Goal: Information Seeking & Learning: Learn about a topic

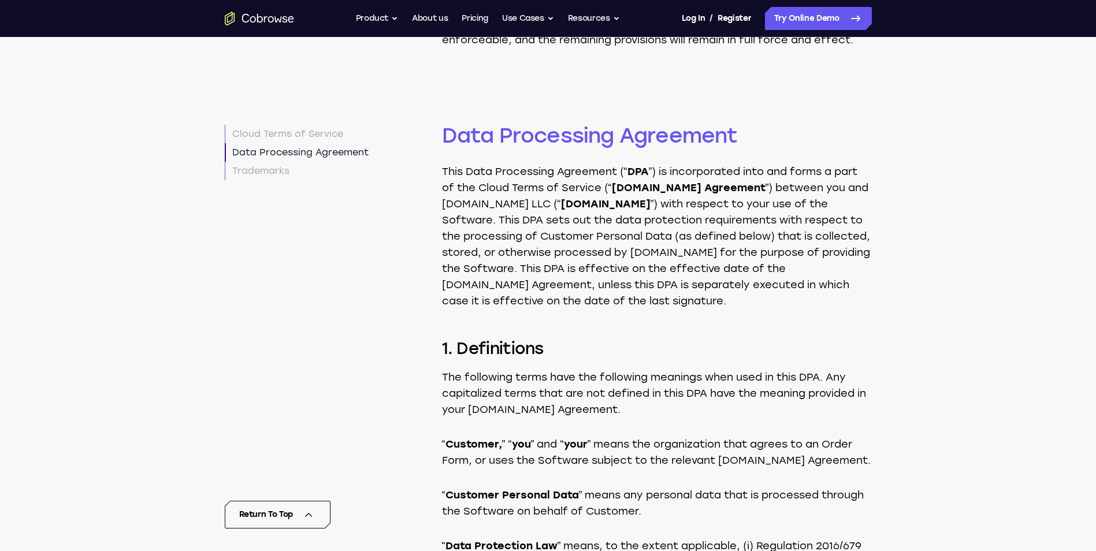
scroll to position [3496, 0]
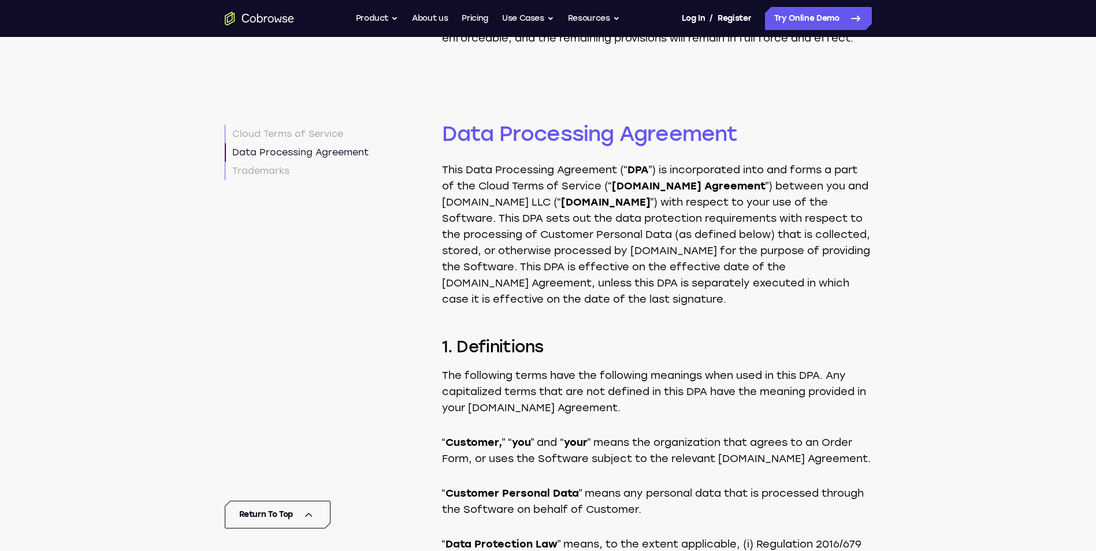
click at [592, 220] on p "This Data Processing Agreement (“ DPA ”) is incorporated into and forms a part …" at bounding box center [657, 235] width 430 height 146
click at [456, 212] on p "This Data Processing Agreement (“ DPA ”) is incorporated into and forms a part …" at bounding box center [657, 235] width 430 height 146
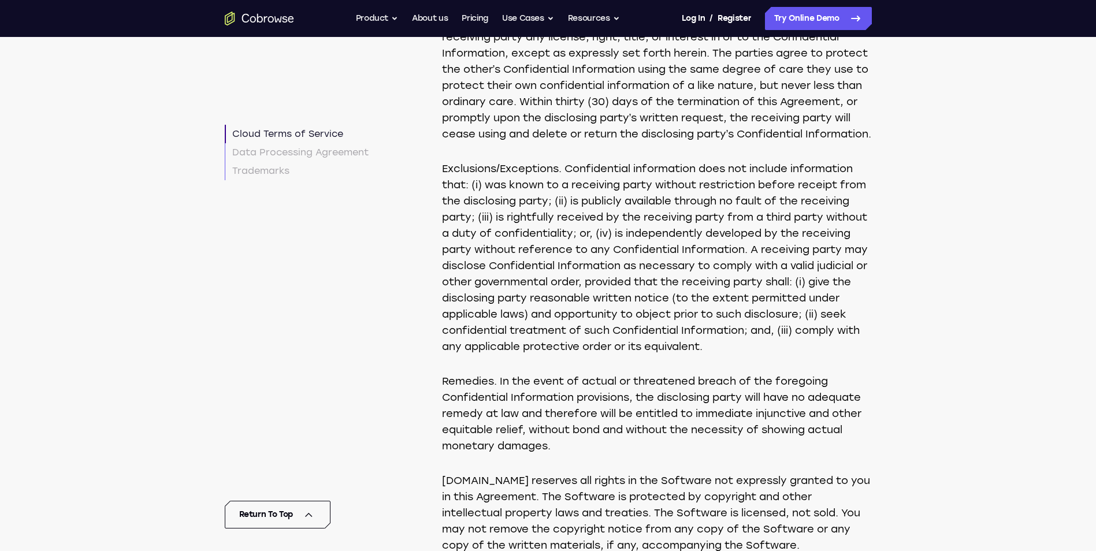
scroll to position [1126, 0]
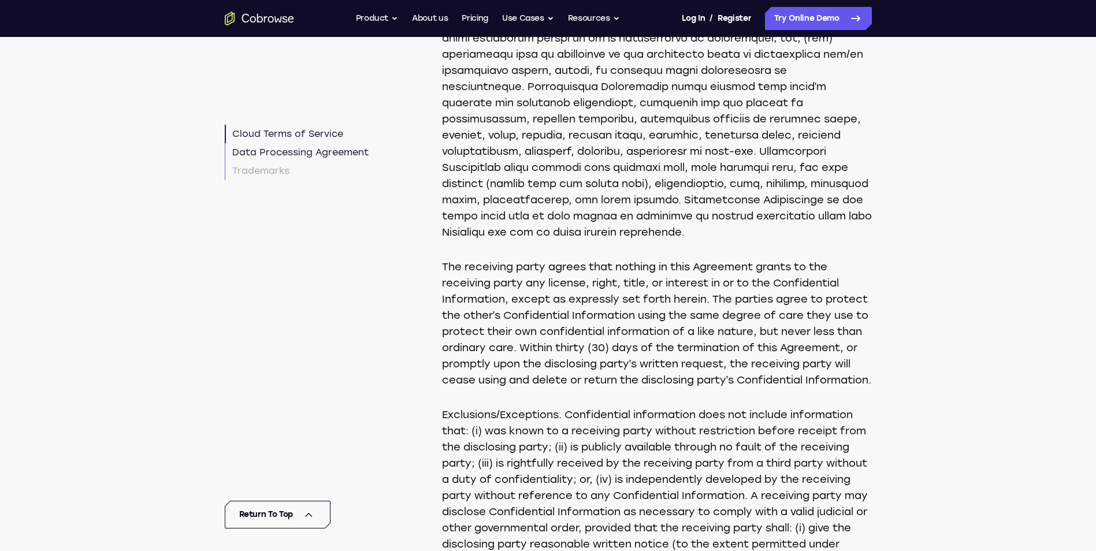
click at [315, 154] on link "Data Processing Agreement" at bounding box center [297, 152] width 144 height 18
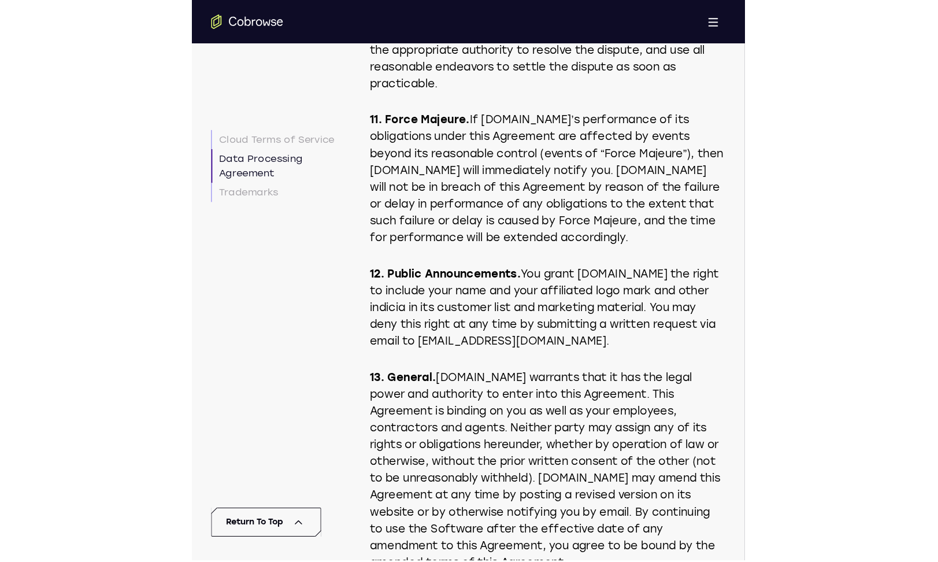
scroll to position [3594, 0]
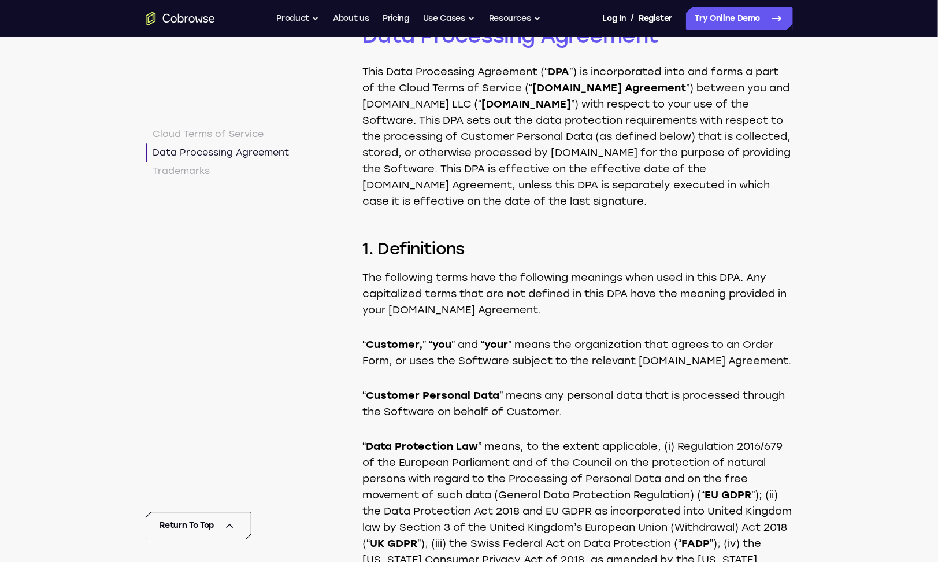
click at [630, 206] on p "This Data Processing Agreement (“ DPA ”) is incorporated into and forms a part …" at bounding box center [578, 137] width 430 height 146
click at [630, 184] on p "This Data Processing Agreement (“ DPA ”) is incorporated into and forms a part …" at bounding box center [578, 137] width 430 height 146
click at [561, 94] on strong "[DOMAIN_NAME] Agreement" at bounding box center [610, 87] width 154 height 13
click at [532, 318] on p "The following terms have the following meanings when used in this DPA. Any capi…" at bounding box center [578, 293] width 430 height 49
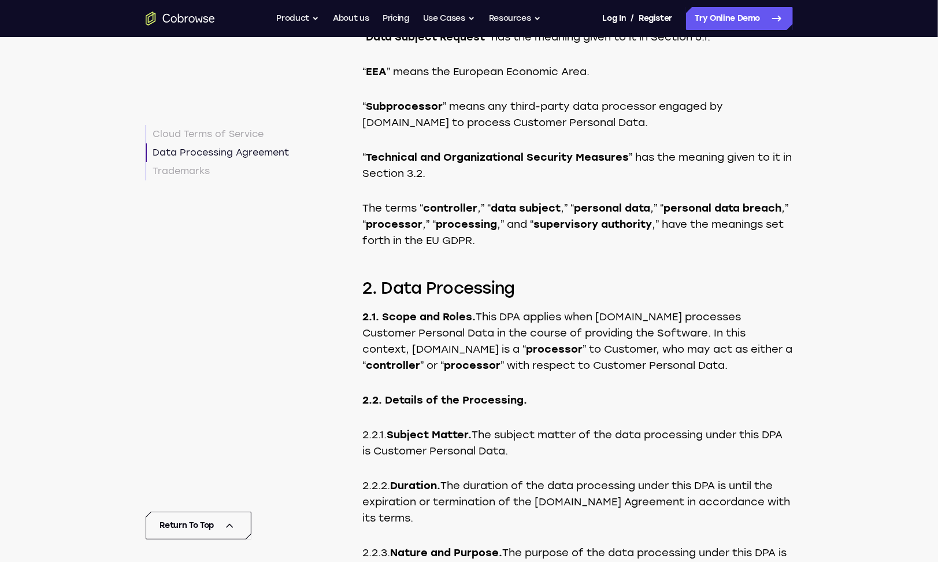
scroll to position [4230, 0]
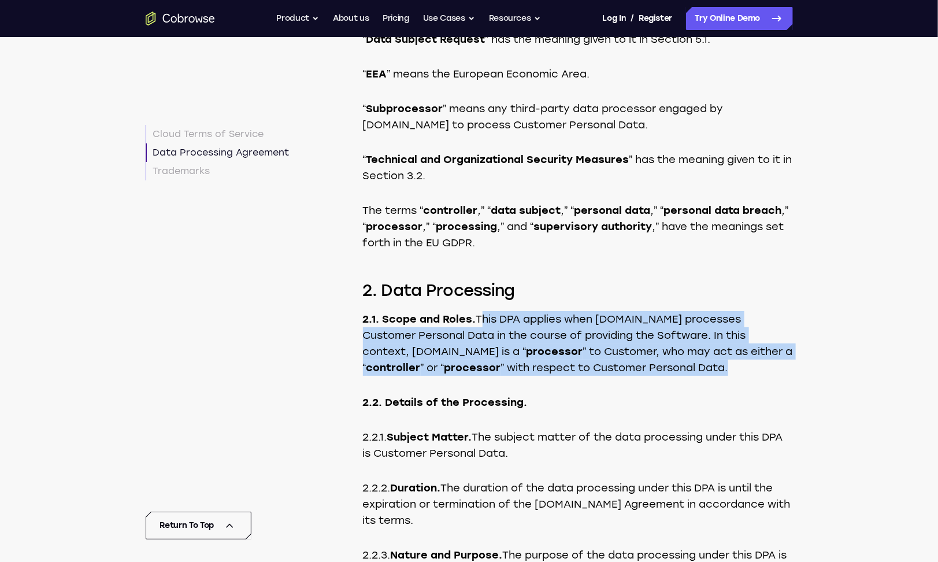
drag, startPoint x: 690, startPoint y: 435, endPoint x: 481, endPoint y: 383, distance: 215.6
click at [481, 376] on p "2.1. Scope and Roles. This DPA applies when [DOMAIN_NAME] processes Customer Pe…" at bounding box center [578, 343] width 430 height 65
copy p "This DPA applies when [DOMAIN_NAME] processes Customer Personal Data in the cou…"
click at [570, 376] on p "2.1. Scope and Roles. This DPA applies when [DOMAIN_NAME] processes Customer Pe…" at bounding box center [578, 343] width 430 height 65
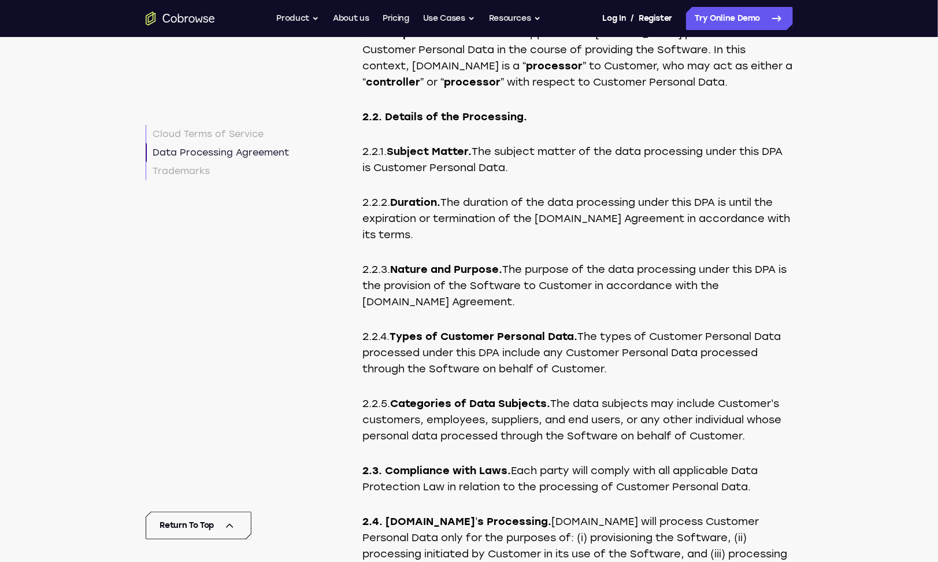
scroll to position [4519, 0]
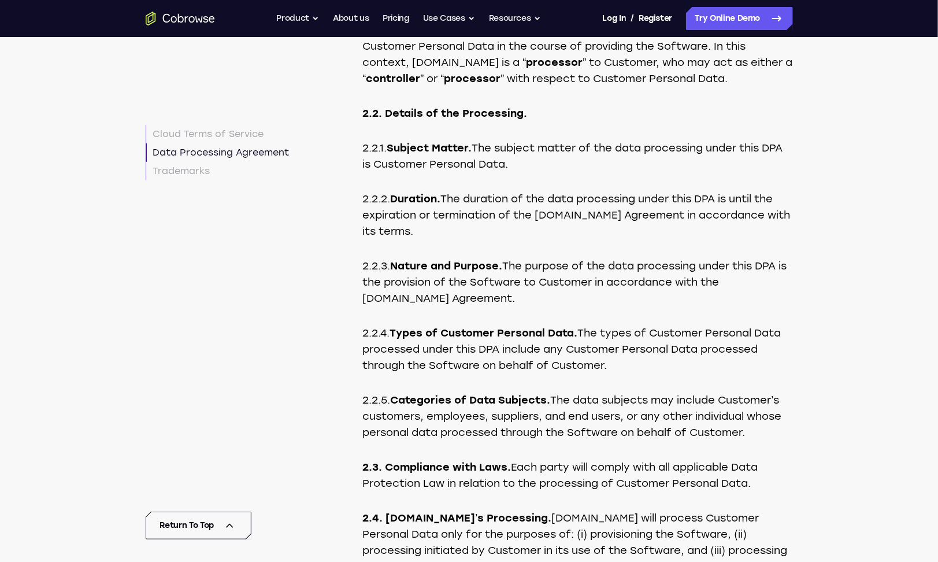
click at [559, 172] on p "2.2.1. Subject Matter. The subject matter of the data processing under this DPA…" at bounding box center [578, 156] width 430 height 32
drag, startPoint x: 559, startPoint y: 232, endPoint x: 482, endPoint y: 212, distance: 80.0
click at [482, 172] on p "2.2.1. Subject Matter. The subject matter of the data processing under this DPA…" at bounding box center [578, 156] width 430 height 32
click at [490, 239] on p "2.2.2. Duration. The duration of the data processing under this DPA is until th…" at bounding box center [578, 215] width 430 height 49
click at [627, 373] on p "2.2.4. Types of Customer Personal Data. The types of Customer Personal Data pro…" at bounding box center [578, 349] width 430 height 49
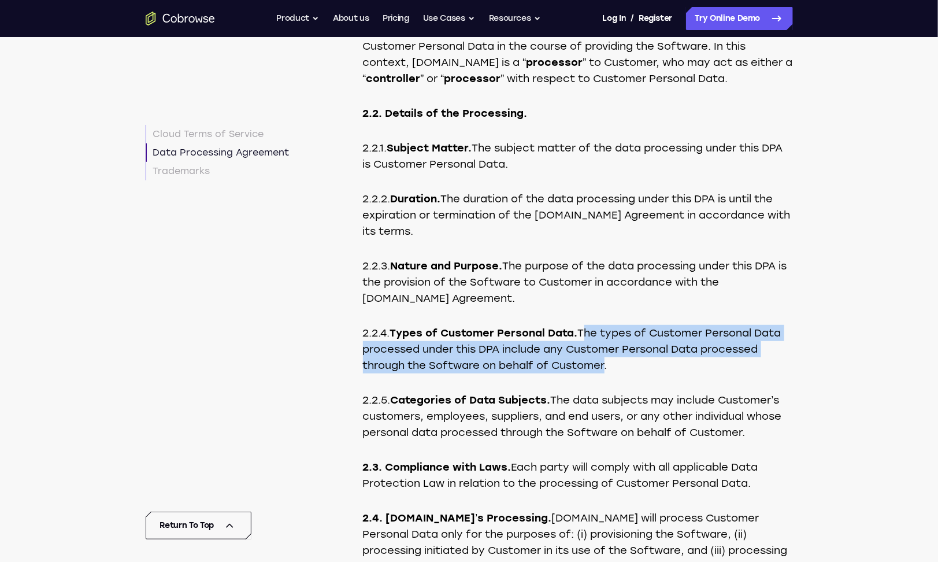
drag, startPoint x: 584, startPoint y: 394, endPoint x: 605, endPoint y: 432, distance: 43.2
click at [605, 373] on p "2.2.4. Types of Customer Personal Data. The types of Customer Personal Data pro…" at bounding box center [578, 349] width 430 height 49
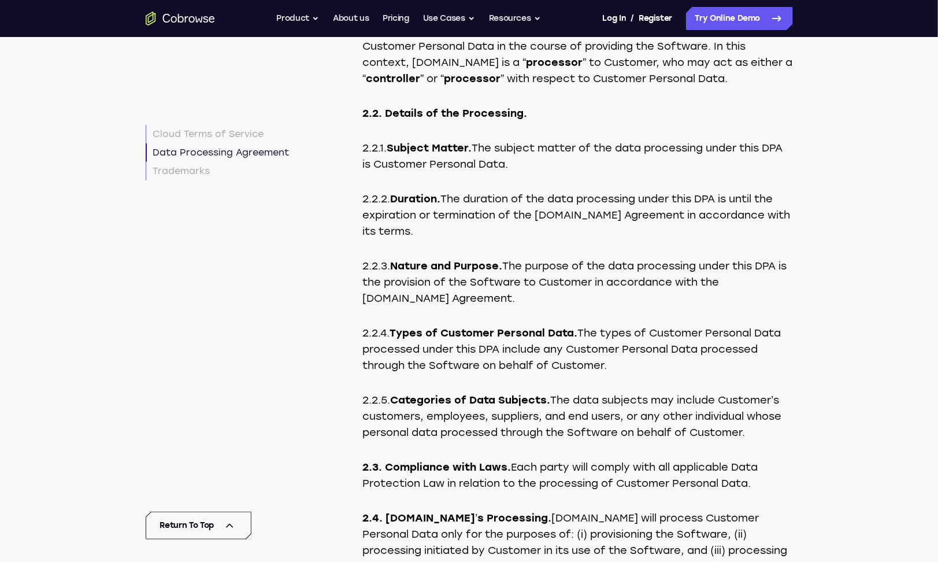
click at [581, 440] on p "2.2.5. Categories of Data Subjects. The data subjects may include Customer’s cu…" at bounding box center [578, 416] width 430 height 49
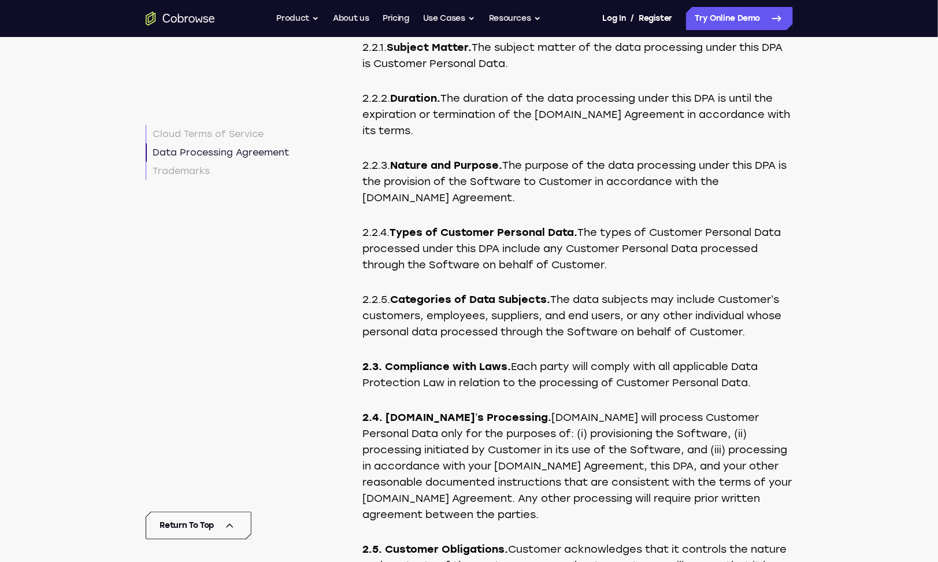
scroll to position [4634, 0]
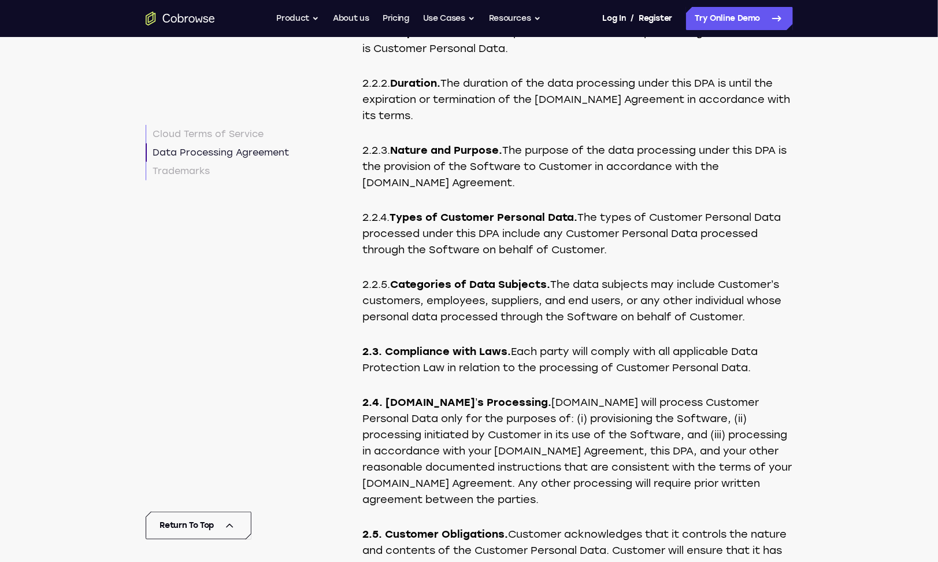
drag, startPoint x: 723, startPoint y: 387, endPoint x: 559, endPoint y: 351, distance: 168.0
click at [559, 325] on p "2.2.5. Categories of Data Subjects. The data subjects may include Customer’s cu…" at bounding box center [578, 300] width 430 height 49
click at [431, 325] on p "2.2.5. Categories of Data Subjects. The data subjects may include Customer’s cu…" at bounding box center [578, 300] width 430 height 49
drag, startPoint x: 584, startPoint y: 310, endPoint x: 610, endPoint y: 314, distance: 26.9
click at [584, 258] on p "2.2.4. Types of Customer Personal Data. The types of Customer Personal Data pro…" at bounding box center [578, 233] width 430 height 49
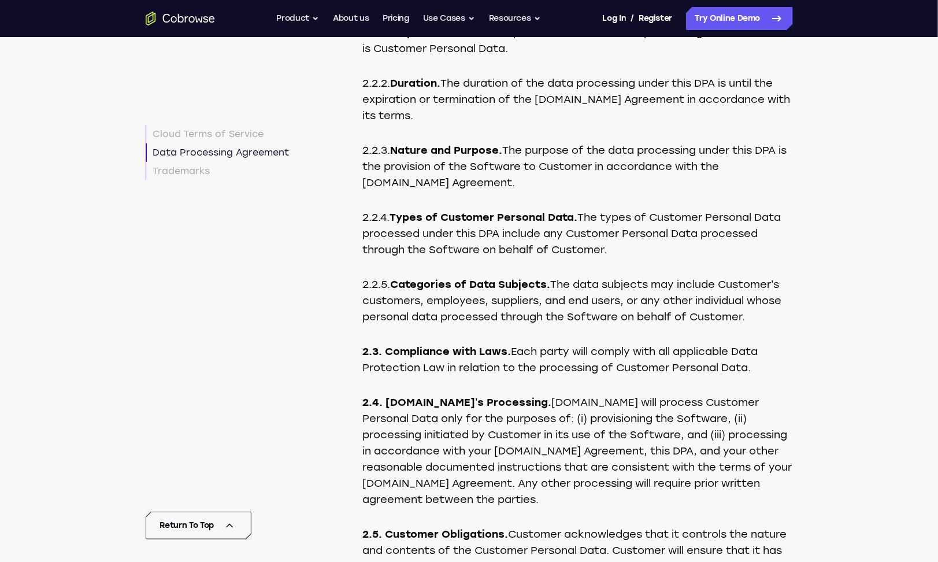
click at [587, 258] on p "2.2.4. Types of Customer Personal Data. The types of Customer Personal Data pro…" at bounding box center [578, 233] width 430 height 49
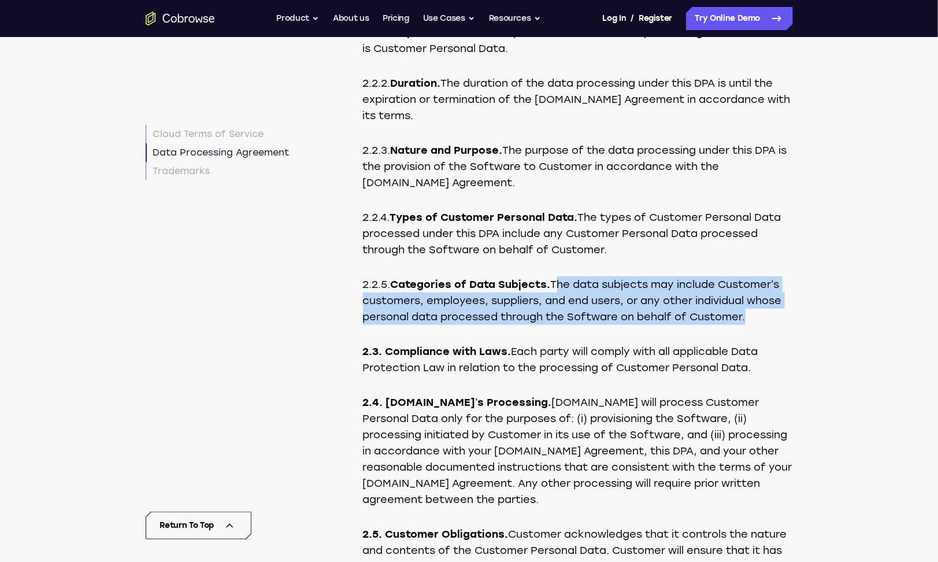
drag, startPoint x: 557, startPoint y: 344, endPoint x: 746, endPoint y: 384, distance: 192.5
click at [746, 325] on p "2.2.5. Categories of Data Subjects. The data subjects may include Customer’s cu…" at bounding box center [578, 300] width 430 height 49
copy p "The data subjects may include Customer’s customers, employees, suppliers, and e…"
click at [619, 325] on p "2.2.5. Categories of Data Subjects. The data subjects may include Customer’s cu…" at bounding box center [578, 300] width 430 height 49
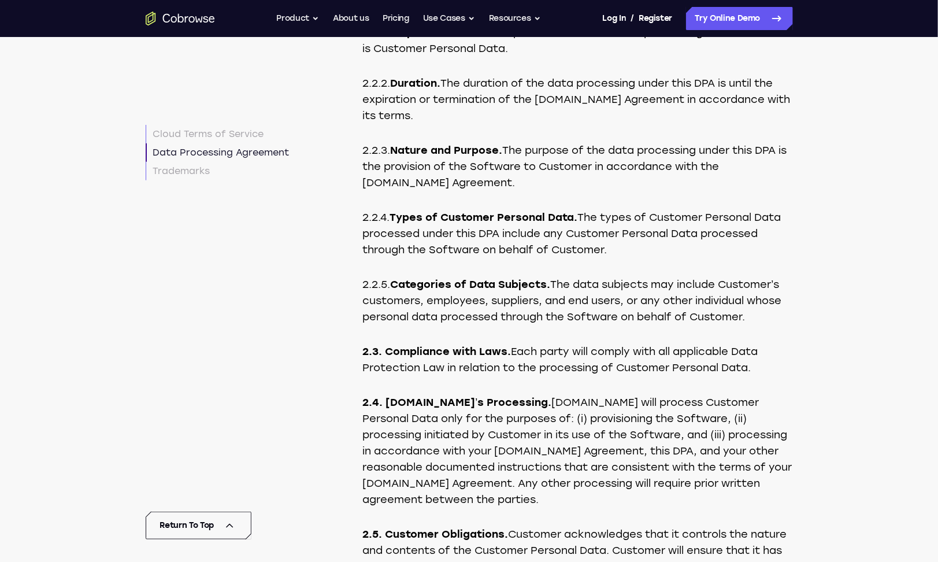
click at [568, 325] on p "2.2.5. Categories of Data Subjects. The data subjects may include Customer’s cu…" at bounding box center [578, 300] width 430 height 49
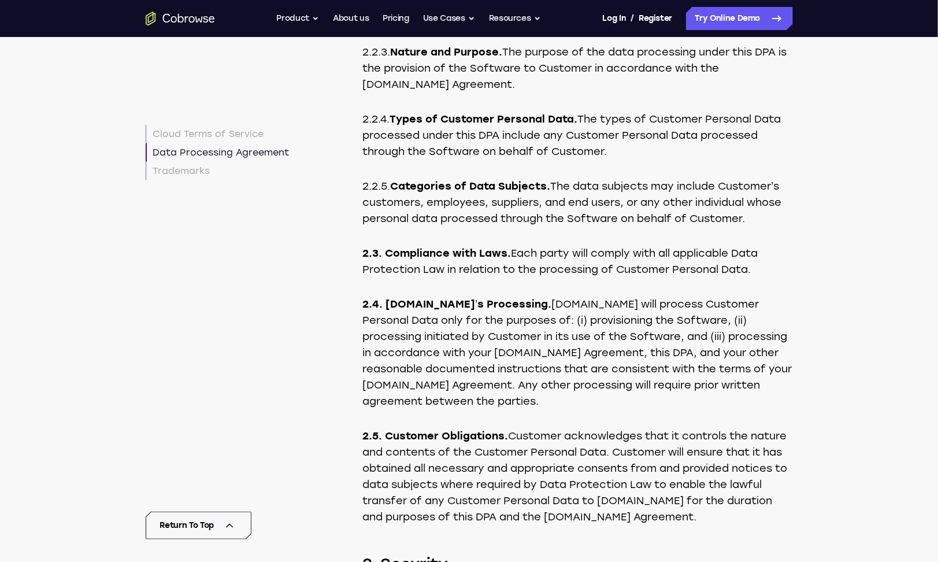
scroll to position [4692, 0]
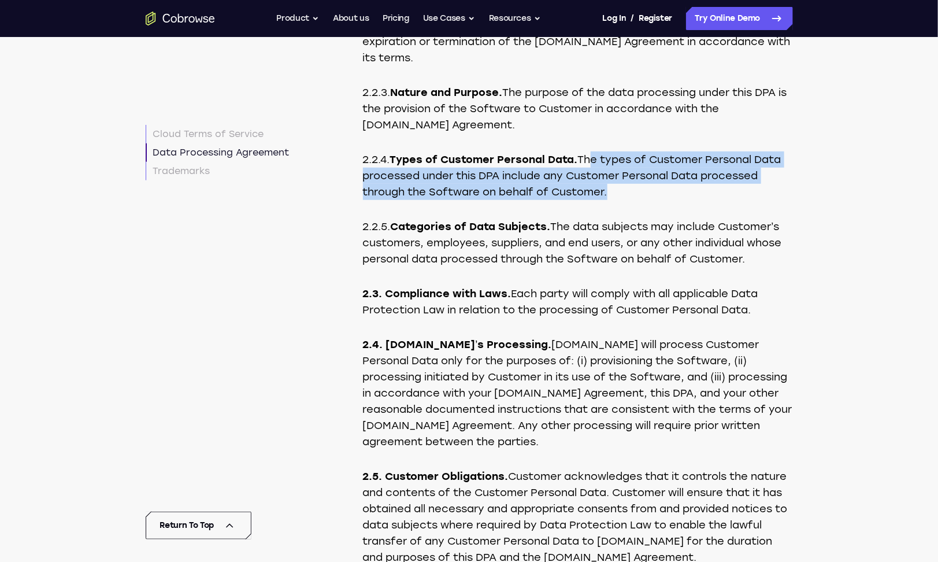
drag, startPoint x: 588, startPoint y: 221, endPoint x: 606, endPoint y: 259, distance: 41.9
click at [606, 200] on p "2.2.4. Types of Customer Personal Data. The types of Customer Personal Data pro…" at bounding box center [578, 175] width 430 height 49
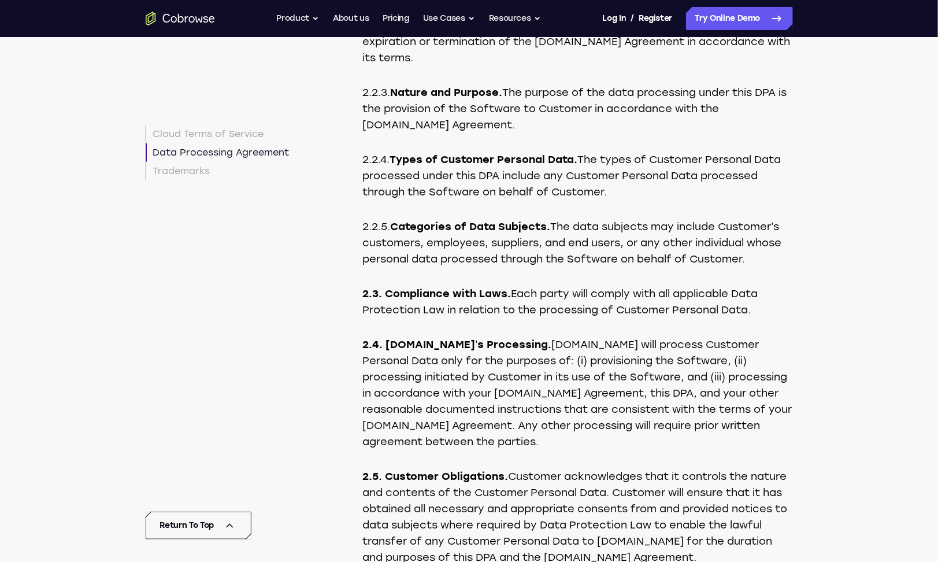
click at [586, 200] on p "2.2.4. Types of Customer Personal Data. The types of Customer Personal Data pro…" at bounding box center [578, 175] width 430 height 49
drag, startPoint x: 608, startPoint y: 316, endPoint x: 618, endPoint y: 317, distance: 9.9
click at [608, 267] on p "2.2.5. Categories of Data Subjects. The data subjects may include Customer’s cu…" at bounding box center [578, 242] width 430 height 49
click at [563, 318] on p "2.3. Compliance with Laws. Each party will comply with all applicable Data Prot…" at bounding box center [578, 302] width 430 height 32
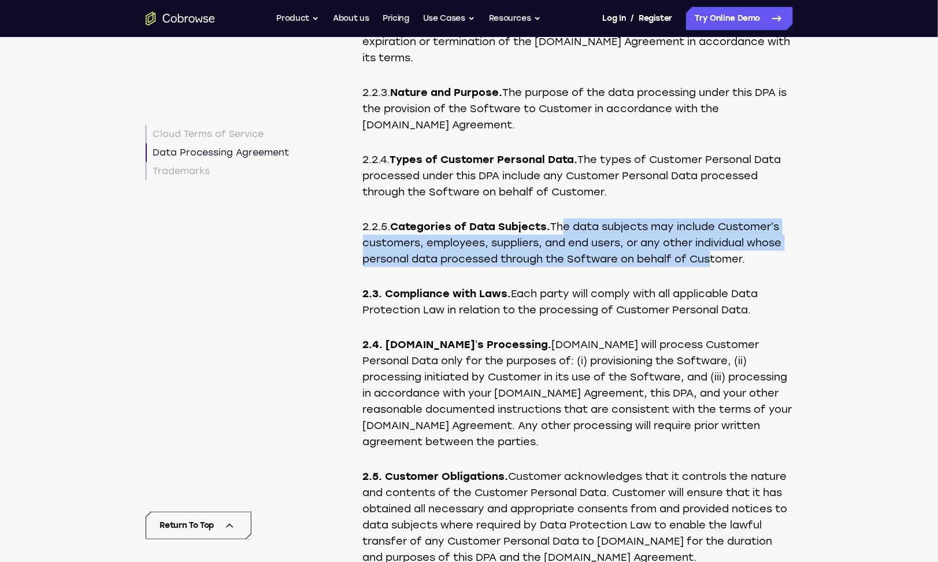
drag, startPoint x: 561, startPoint y: 289, endPoint x: 711, endPoint y: 328, distance: 154.6
click at [711, 267] on p "2.2.5. Categories of Data Subjects. The data subjects may include Customer’s cu…" at bounding box center [578, 242] width 430 height 49
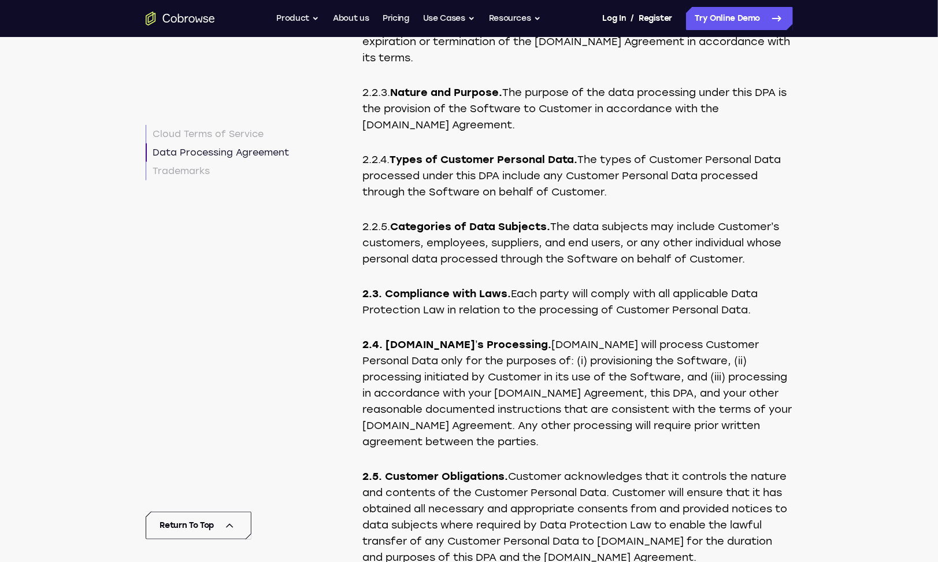
click at [614, 200] on p "2.2.4. Types of Customer Personal Data. The types of Customer Personal Data pro…" at bounding box center [578, 175] width 430 height 49
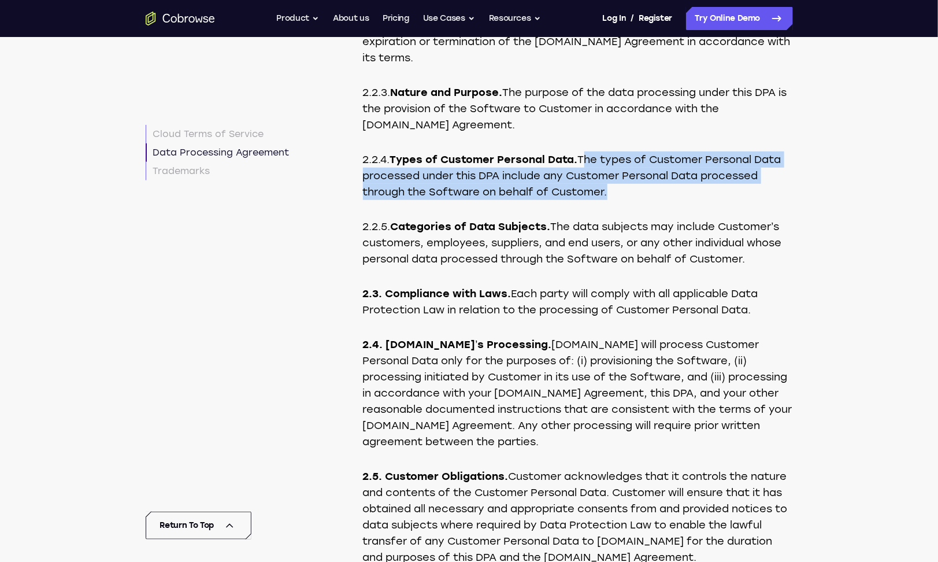
drag, startPoint x: 607, startPoint y: 254, endPoint x: 584, endPoint y: 221, distance: 40.7
click at [584, 200] on p "2.2.4. Types of Customer Personal Data. The types of Customer Personal Data pro…" at bounding box center [578, 175] width 430 height 49
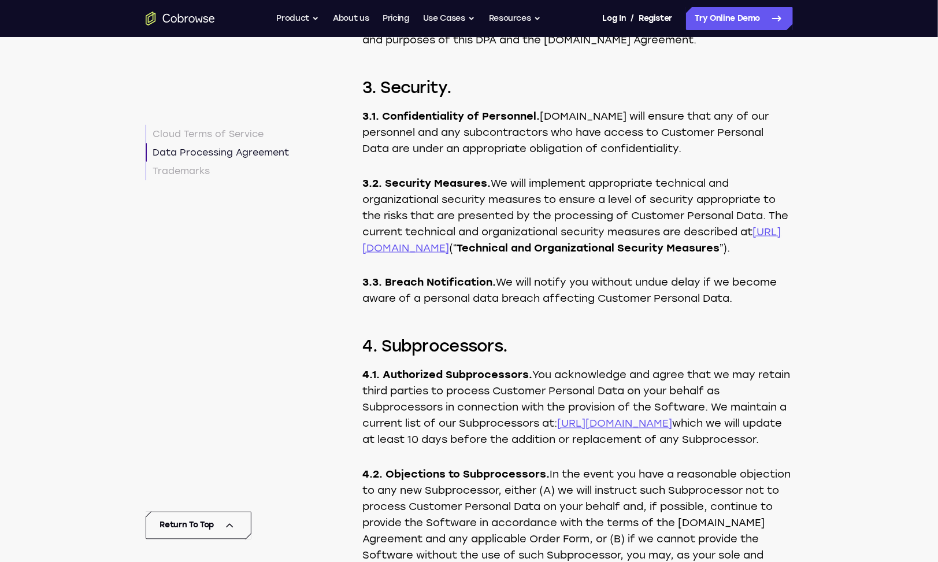
scroll to position [5212, 0]
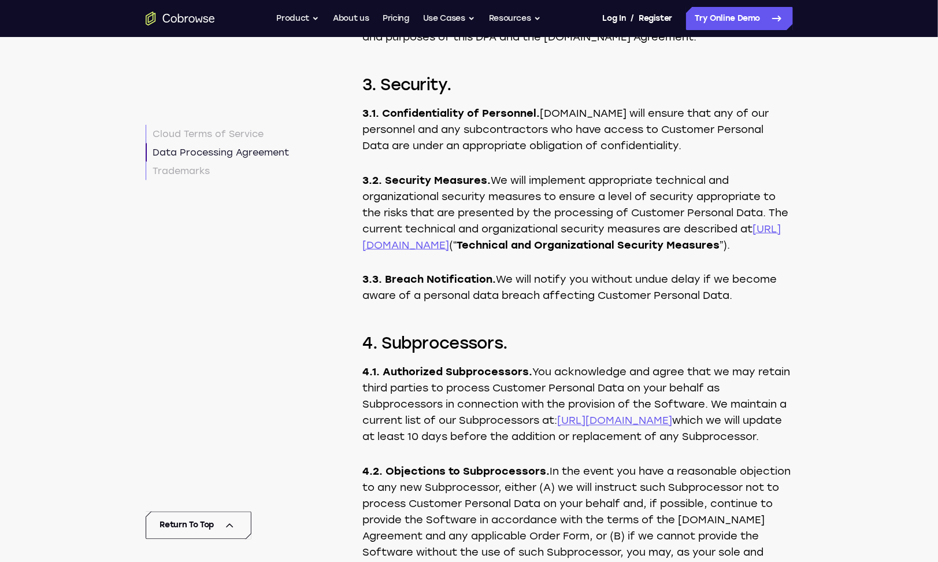
click at [542, 154] on p "3.1. Confidentiality of Personnel. [DOMAIN_NAME] will ensure that any of our pe…" at bounding box center [578, 129] width 430 height 49
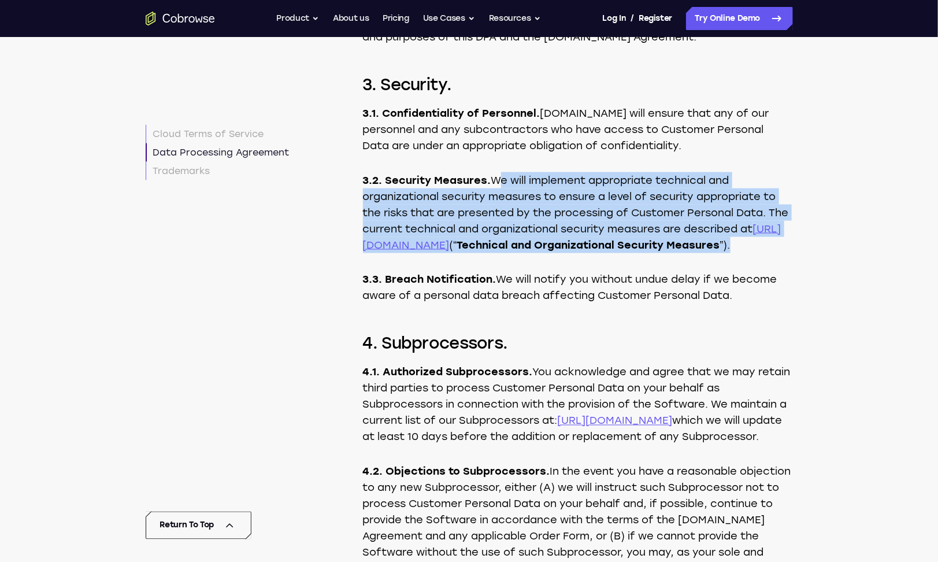
drag, startPoint x: 450, startPoint y: 328, endPoint x: 493, endPoint y: 247, distance: 91.8
click at [493, 247] on p "3.2. Security Measures. We will implement appropriate technical and organizatio…" at bounding box center [578, 212] width 430 height 81
drag, startPoint x: 493, startPoint y: 247, endPoint x: 535, endPoint y: 247, distance: 42.2
copy p "We will implement appropriate technical and organizational security measures to…"
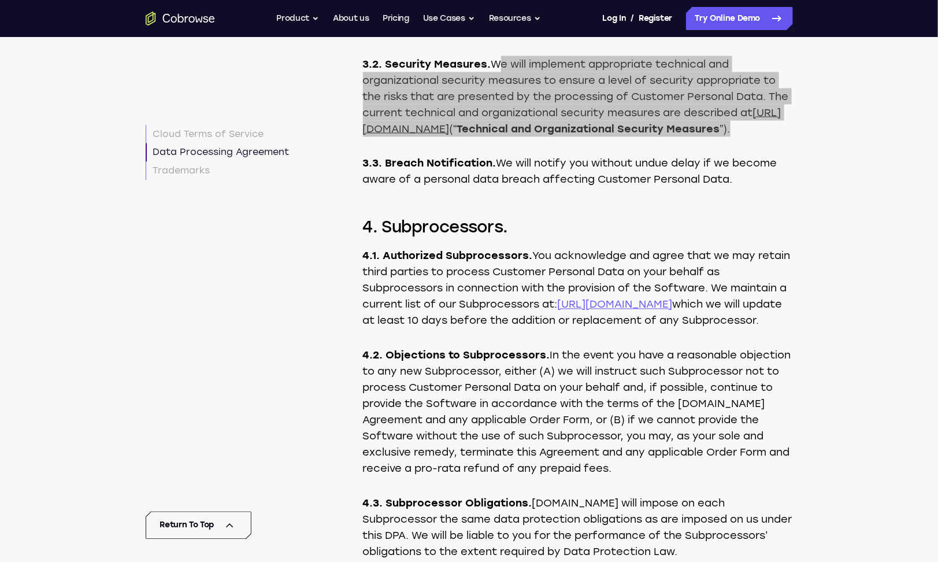
scroll to position [5443, 0]
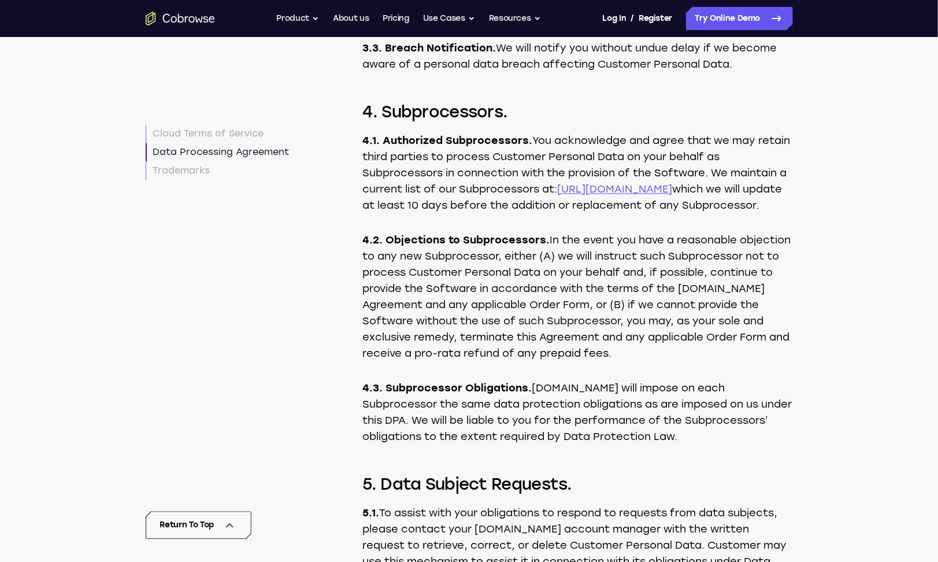
drag, startPoint x: 464, startPoint y: 306, endPoint x: 536, endPoint y: 207, distance: 122.0
drag, startPoint x: 536, startPoint y: 207, endPoint x: 467, endPoint y: 263, distance: 88.8
click at [467, 214] on p "4.1. Authorized Subprocessors. You acknowledge and agree that we may retain thi…" at bounding box center [578, 173] width 430 height 81
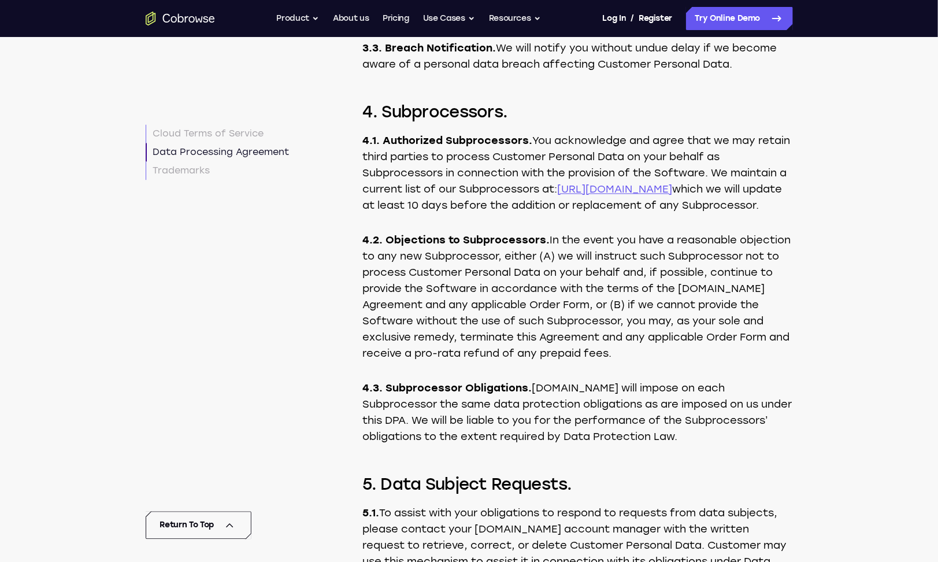
click at [465, 214] on p "4.1. Authorized Subprocessors. You acknowledge and agree that we may retain thi…" at bounding box center [578, 173] width 430 height 81
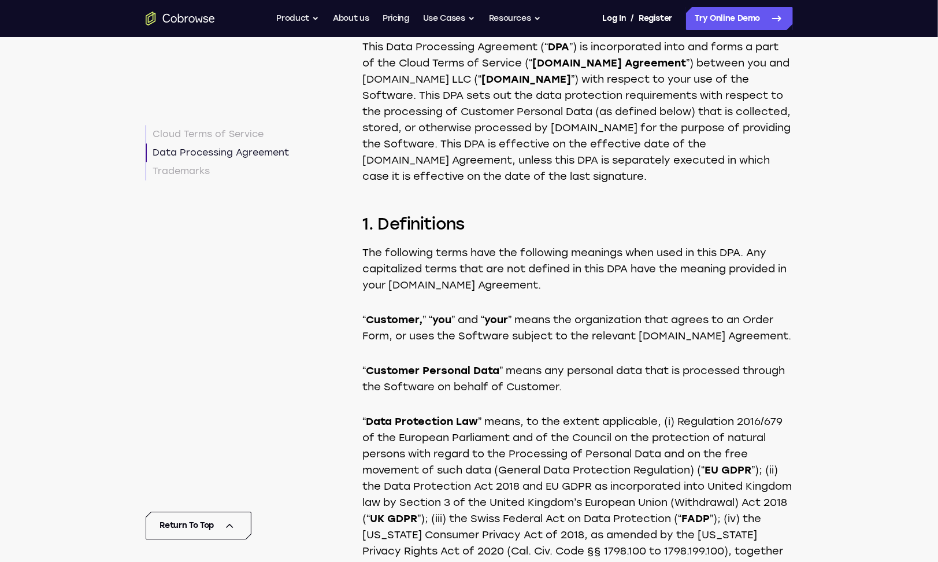
scroll to position [3536, 0]
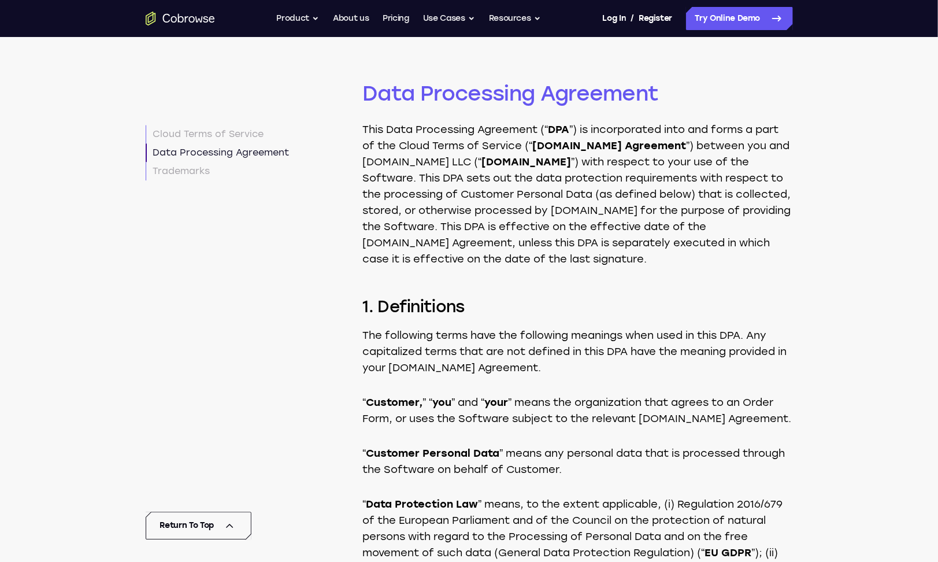
click at [513, 250] on p "This Data Processing Agreement (“ DPA ”) is incorporated into and forms a part …" at bounding box center [578, 194] width 430 height 146
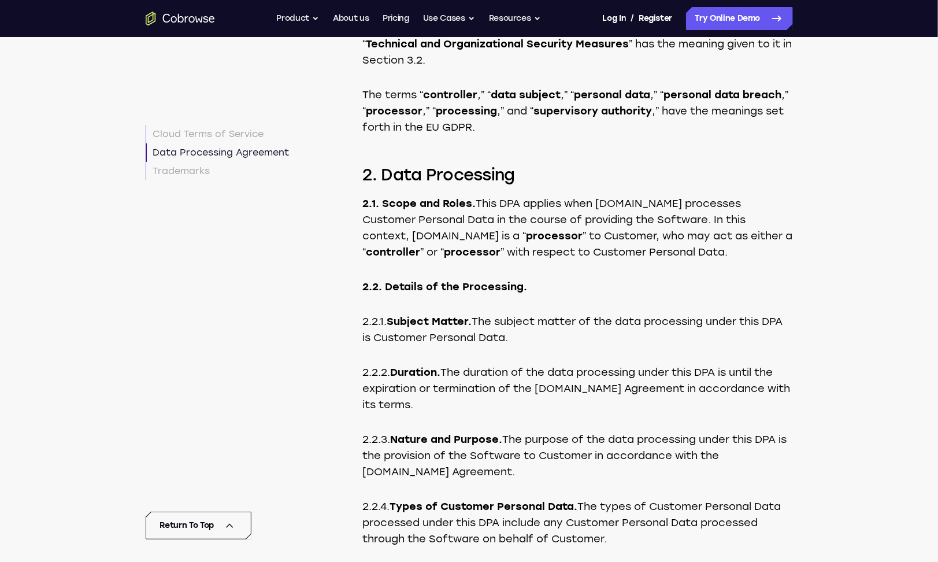
scroll to position [4634, 0]
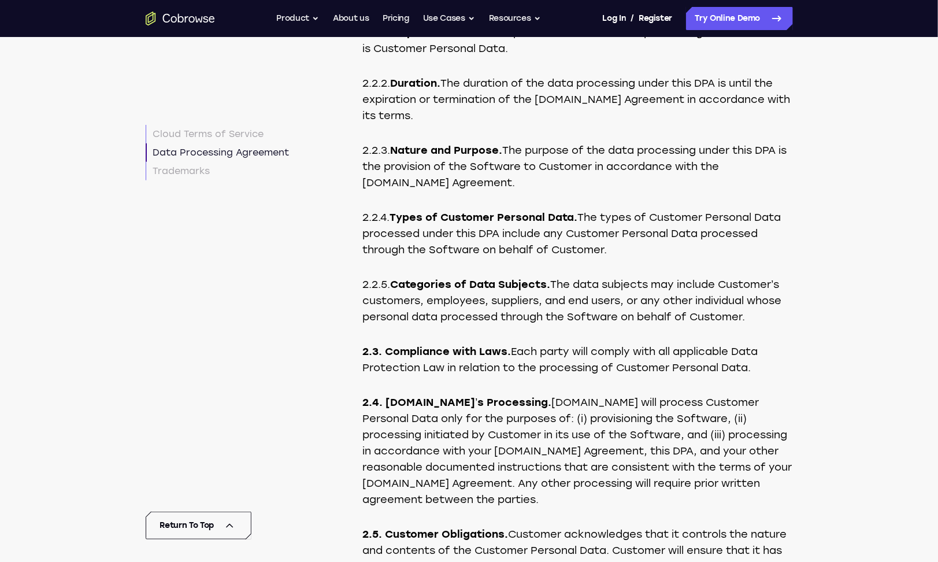
click at [544, 57] on p "2.2.1. Subject Matter. The subject matter of the data processing under this DPA…" at bounding box center [578, 40] width 430 height 32
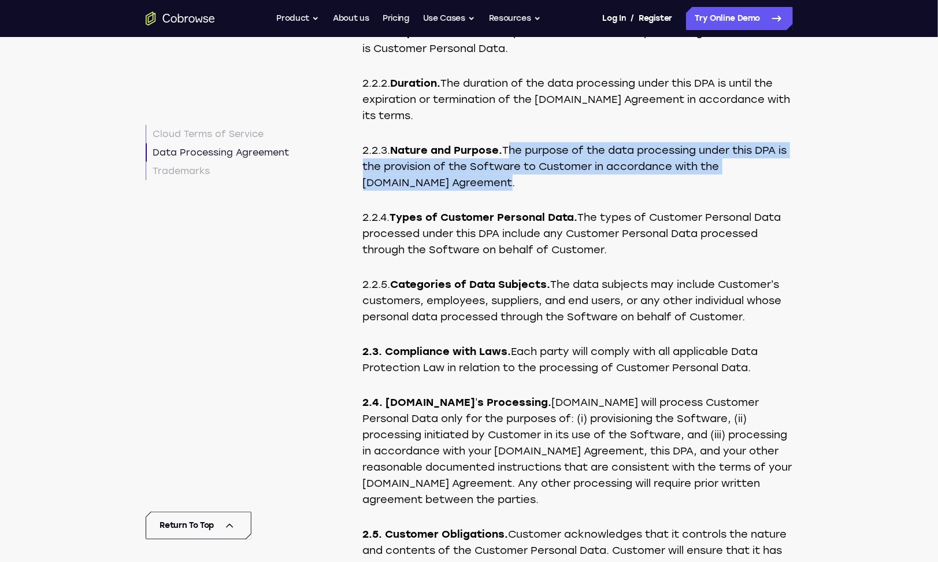
drag, startPoint x: 499, startPoint y: 243, endPoint x: 510, endPoint y: 217, distance: 28.0
click at [510, 191] on p "2.2.3. Nature and Purpose. The purpose of the data processing under this DPA is…" at bounding box center [578, 166] width 430 height 49
drag, startPoint x: 510, startPoint y: 217, endPoint x: 591, endPoint y: 220, distance: 81.5
copy p "The purpose of the data processing under this DPA is the provision of the Softw…"
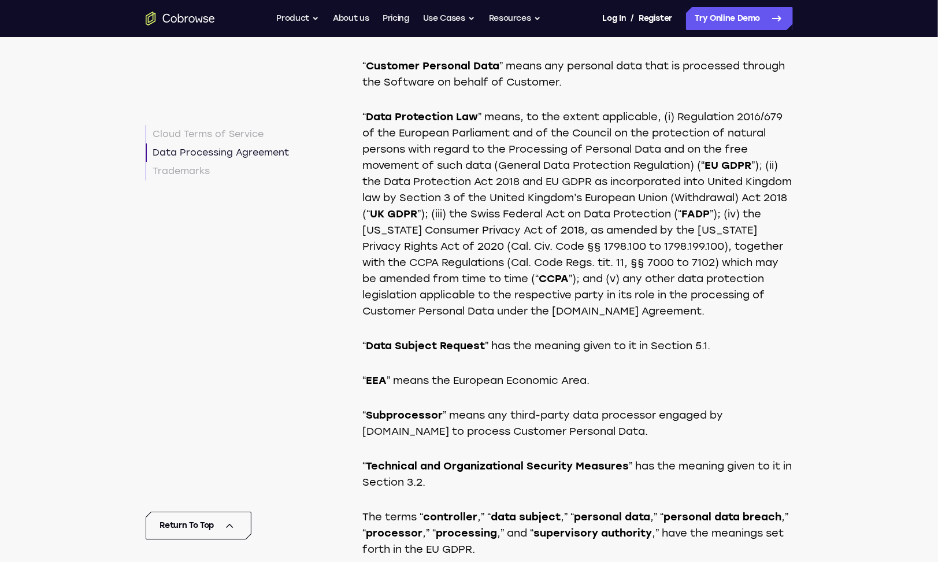
scroll to position [3930, 0]
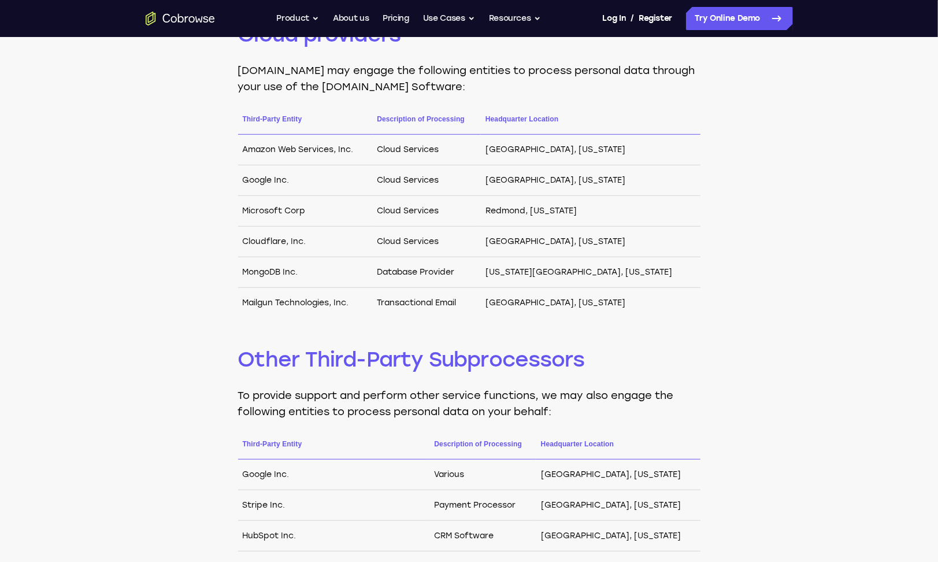
scroll to position [289, 0]
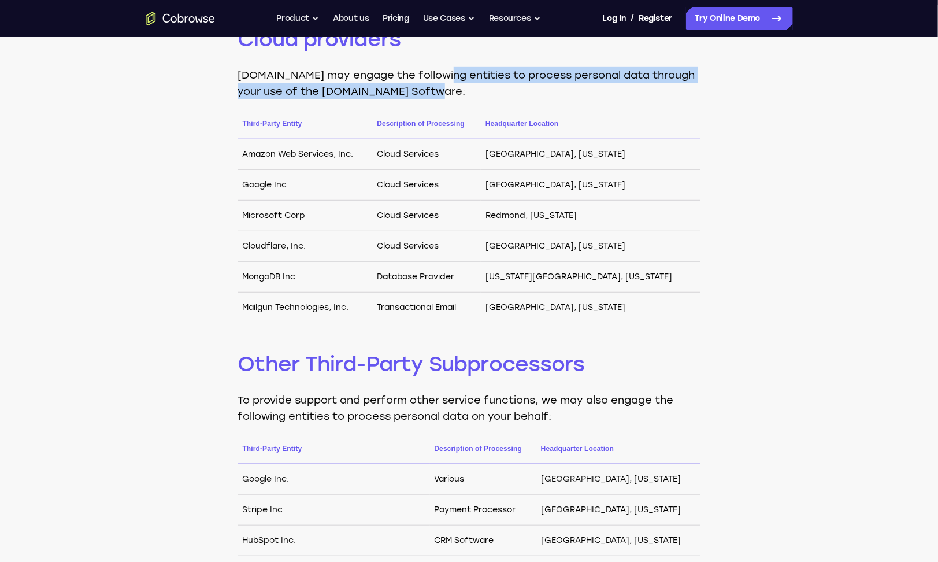
drag, startPoint x: 459, startPoint y: 81, endPoint x: 558, endPoint y: 91, distance: 99.9
click at [558, 91] on p "Cobrowse.io may engage the following entities to process personal data through …" at bounding box center [469, 83] width 462 height 32
drag, startPoint x: 558, startPoint y: 91, endPoint x: 543, endPoint y: 92, distance: 15.1
click at [558, 91] on p "Cobrowse.io may engage the following entities to process personal data through …" at bounding box center [469, 83] width 462 height 32
click at [464, 87] on p "Cobrowse.io may engage the following entities to process personal data through …" at bounding box center [469, 83] width 462 height 32
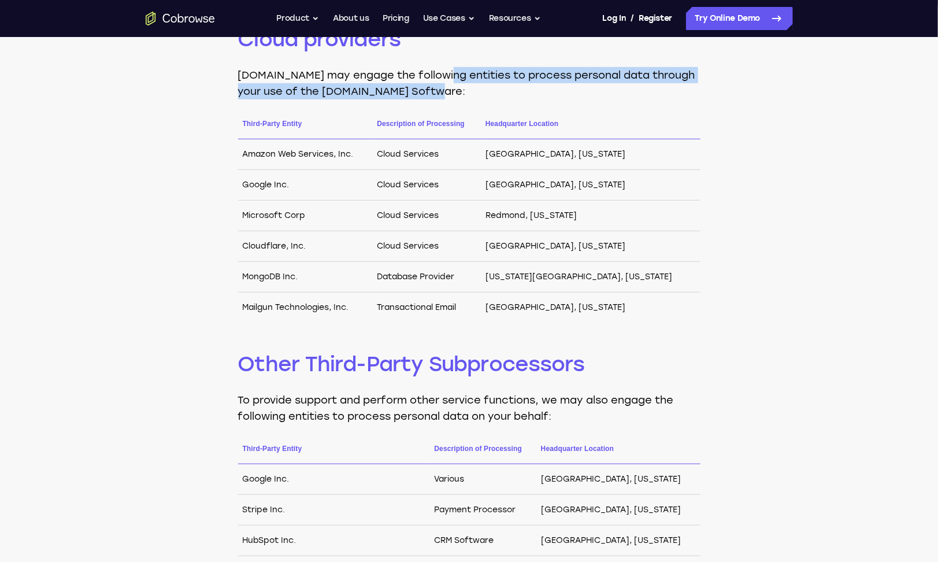
click at [475, 87] on p "Cobrowse.io may engage the following entities to process personal data through …" at bounding box center [469, 83] width 462 height 32
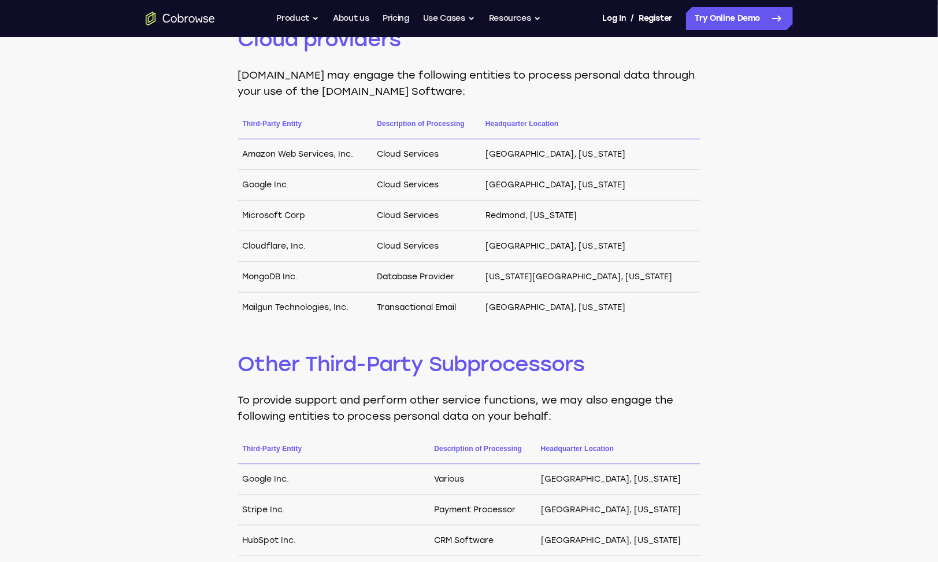
click at [485, 72] on p "Cobrowse.io may engage the following entities to process personal data through …" at bounding box center [469, 83] width 462 height 32
click at [362, 150] on td "Amazon Web Services, Inc." at bounding box center [305, 154] width 135 height 31
drag, startPoint x: 364, startPoint y: 158, endPoint x: 238, endPoint y: 155, distance: 126.0
click at [238, 155] on td "Amazon Web Services, Inc." at bounding box center [305, 154] width 135 height 31
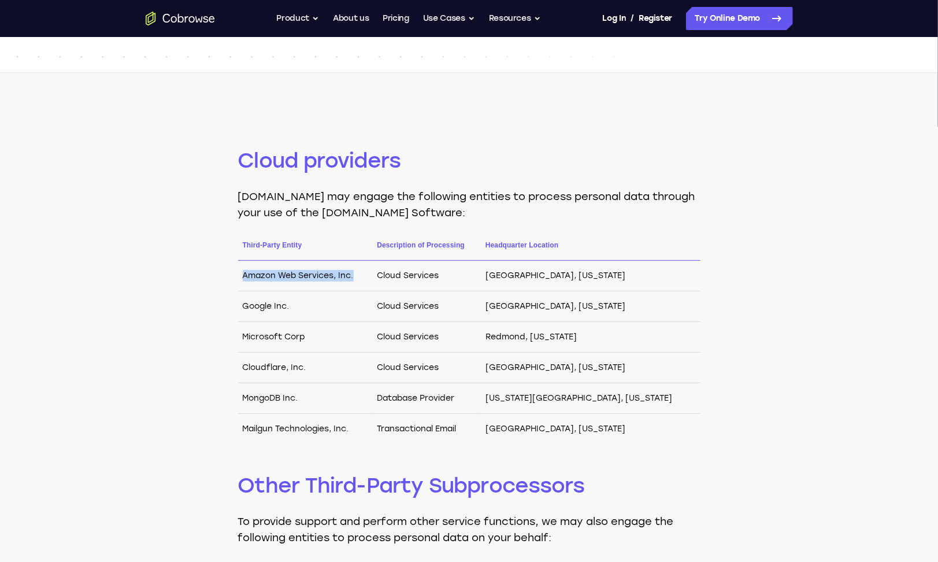
scroll to position [173, 0]
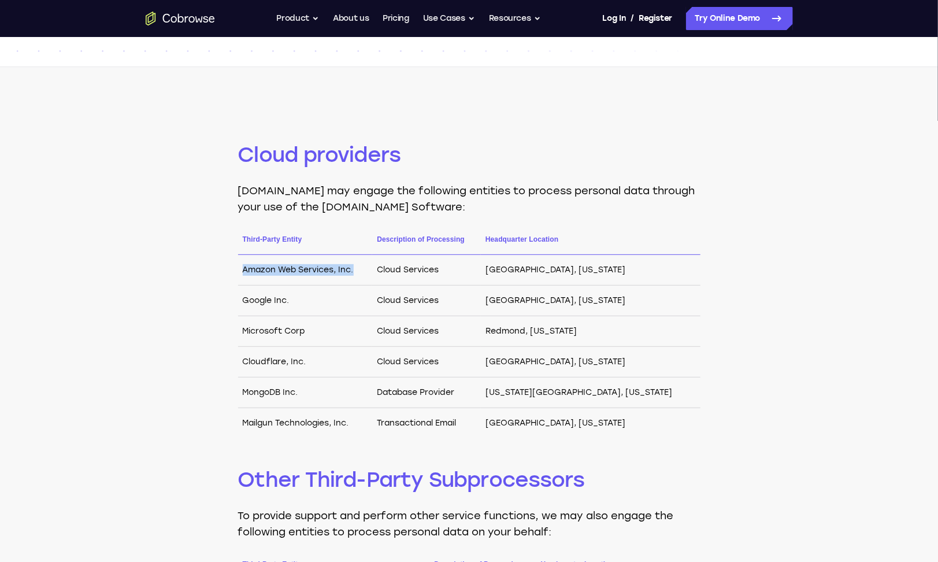
copy td "Amazon Web Services, Inc."
drag, startPoint x: 650, startPoint y: 272, endPoint x: 546, endPoint y: 277, distance: 103.6
click at [546, 277] on td "Seattle, Washington" at bounding box center [590, 270] width 219 height 31
copy td "Seattle, Washington"
click at [434, 275] on td "Cloud Services" at bounding box center [426, 270] width 109 height 31
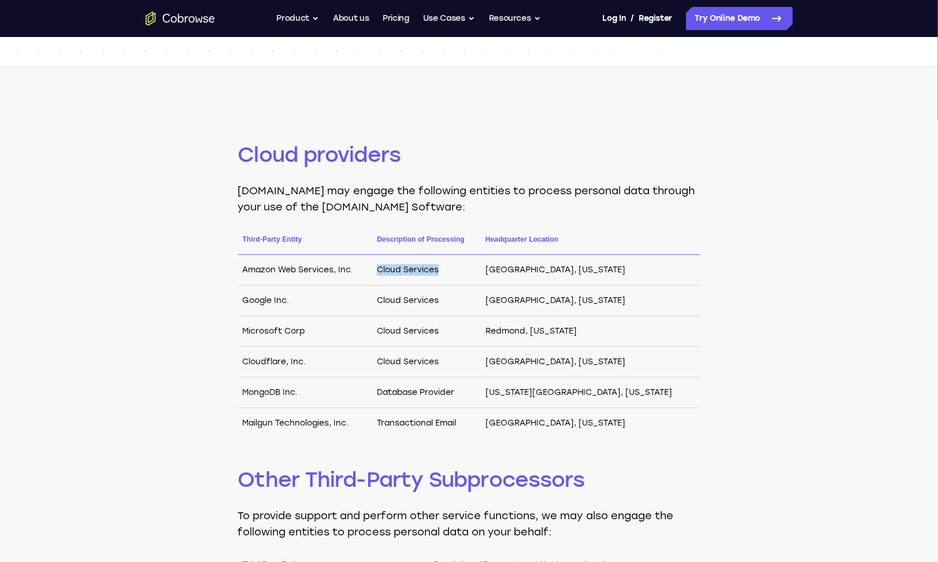
drag, startPoint x: 484, startPoint y: 272, endPoint x: 405, endPoint y: 270, distance: 79.2
click at [405, 270] on td "Cloud Services" at bounding box center [426, 270] width 109 height 31
copy td "Cloud Services"
drag, startPoint x: 303, startPoint y: 302, endPoint x: 242, endPoint y: 302, distance: 61.3
click at [242, 302] on td "Google Inc." at bounding box center [305, 301] width 135 height 31
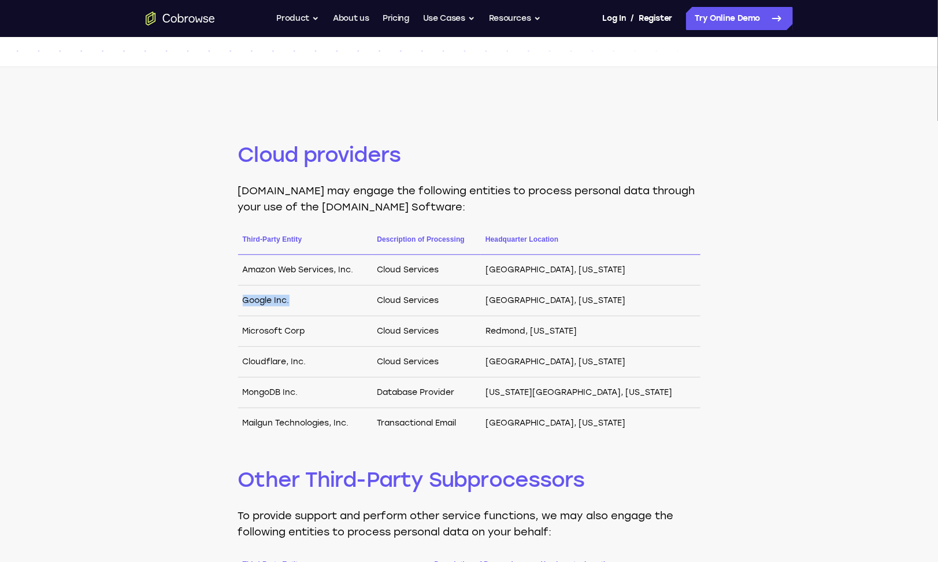
copy td "Google Inc."
drag, startPoint x: 568, startPoint y: 298, endPoint x: 542, endPoint y: 298, distance: 26.0
click at [542, 298] on tr "Google Inc. Cloud Services Mountain View, California" at bounding box center [469, 301] width 462 height 31
copy tr "Mountain View, California"
click at [318, 339] on td "Microsoft Corp" at bounding box center [305, 331] width 135 height 31
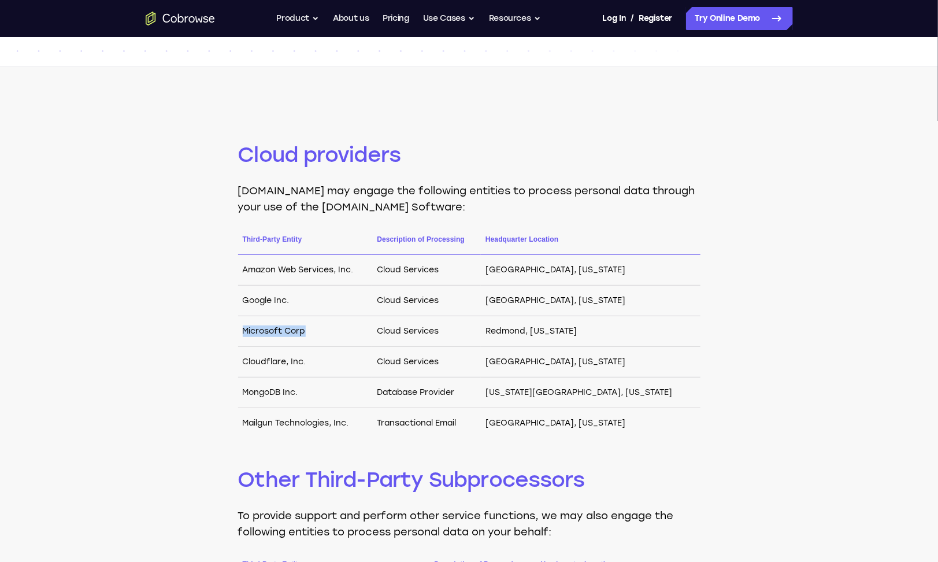
drag, startPoint x: 243, startPoint y: 325, endPoint x: 313, endPoint y: 328, distance: 70.6
click at [313, 328] on td "Microsoft Corp" at bounding box center [305, 331] width 135 height 31
copy td "Microsoft Corp"
drag, startPoint x: 648, startPoint y: 332, endPoint x: 553, endPoint y: 333, distance: 96.0
click at [553, 333] on td "Redmond, Washington" at bounding box center [590, 331] width 219 height 31
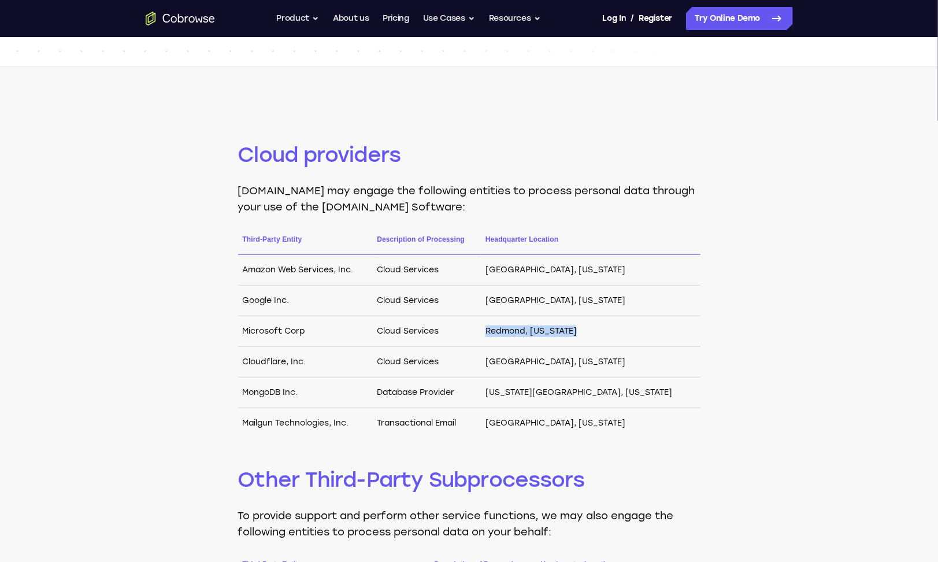
copy td "Redmond, Washington"
click at [454, 361] on td "Cloud Services" at bounding box center [426, 362] width 109 height 31
drag, startPoint x: 313, startPoint y: 361, endPoint x: 241, endPoint y: 362, distance: 72.3
click at [241, 362] on td "Cloudflare, Inc." at bounding box center [305, 362] width 135 height 31
copy td "Cloudflare, Inc."
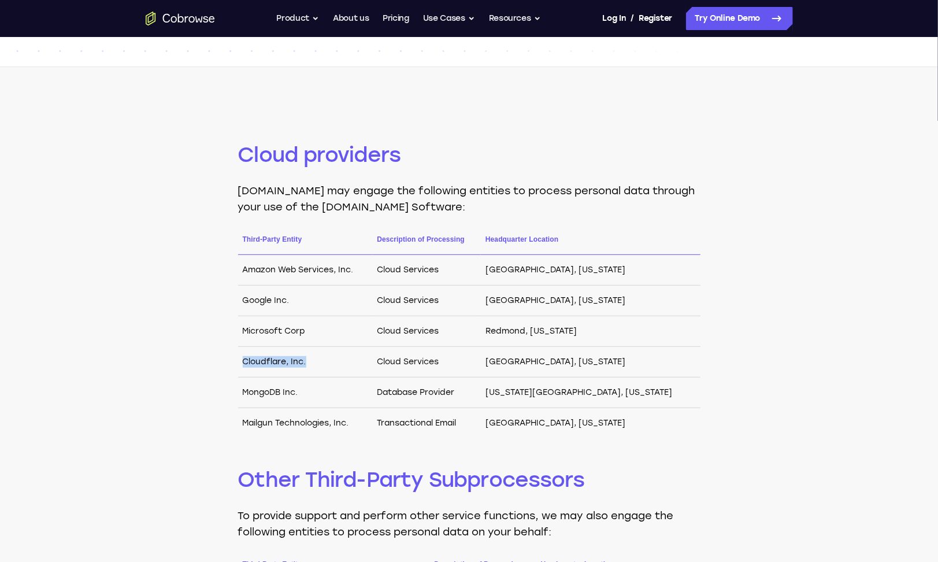
click at [279, 362] on td "Cloudflare, Inc." at bounding box center [305, 362] width 135 height 31
drag, startPoint x: 326, startPoint y: 359, endPoint x: 240, endPoint y: 363, distance: 85.6
click at [240, 363] on td "Cloudflare, Inc." at bounding box center [305, 362] width 135 height 31
copy td "Cloudflare, Inc."
click at [432, 376] on td "Cloud Services" at bounding box center [426, 362] width 109 height 31
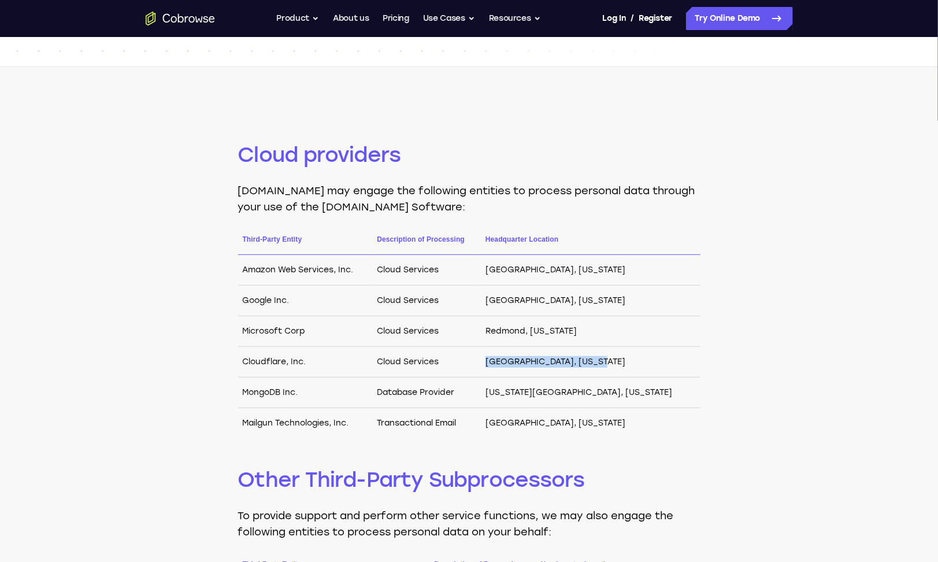
drag, startPoint x: 547, startPoint y: 360, endPoint x: 664, endPoint y: 361, distance: 117.3
click at [664, 361] on tr "Cloudflare, Inc. Cloud Services San Francisco, California" at bounding box center [469, 362] width 462 height 31
copy tr "San Francisco, California"
drag, startPoint x: 369, startPoint y: 288, endPoint x: 344, endPoint y: 280, distance: 25.6
click at [369, 288] on td "Google Inc." at bounding box center [305, 301] width 135 height 31
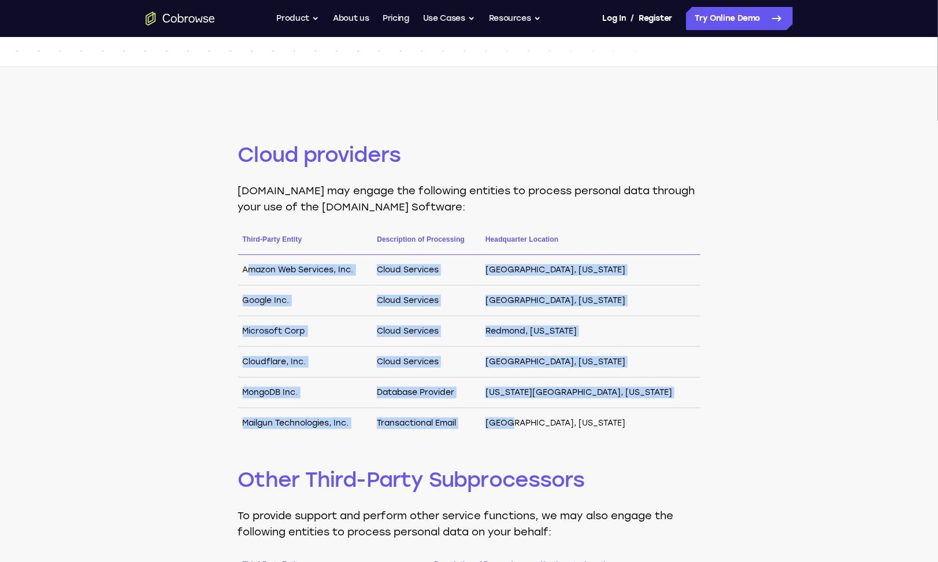
drag, startPoint x: 246, startPoint y: 269, endPoint x: 572, endPoint y: 415, distance: 357.8
click at [572, 415] on tbody "Amazon Web Services, Inc. Cloud Services Seattle, Washington Google Inc. Cloud …" at bounding box center [469, 347] width 462 height 184
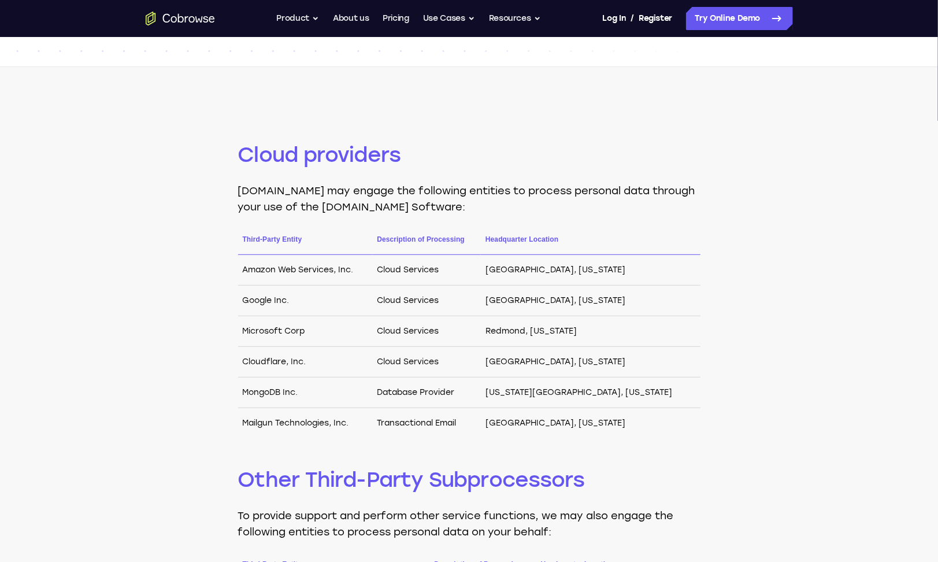
drag, startPoint x: 572, startPoint y: 415, endPoint x: 610, endPoint y: 418, distance: 38.3
click at [610, 418] on td "San Antonio, Texas" at bounding box center [590, 423] width 219 height 31
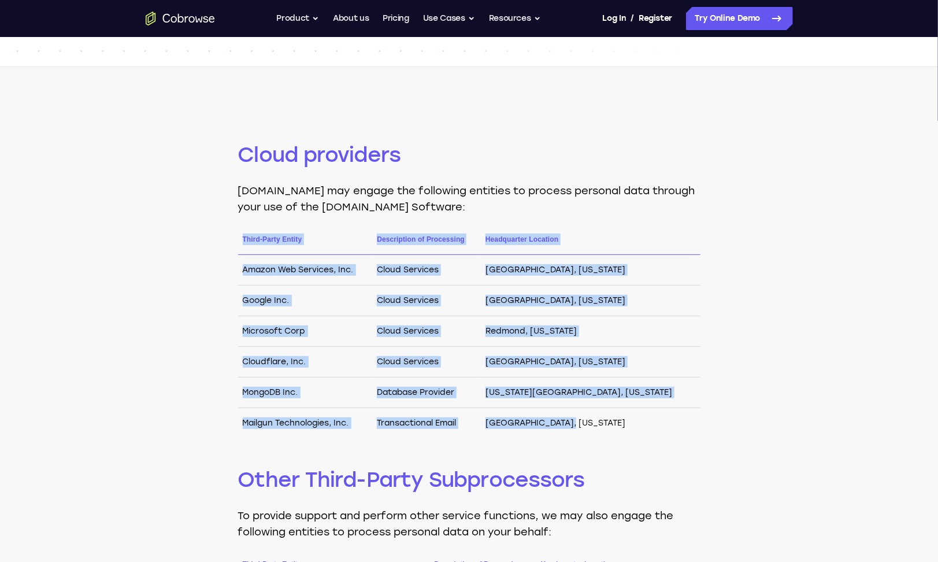
drag, startPoint x: 630, startPoint y: 418, endPoint x: 240, endPoint y: 242, distance: 428.1
click at [240, 242] on table "Third-Party Entity Description of Processing Headquarter Location Amazon Web Se…" at bounding box center [469, 335] width 462 height 205
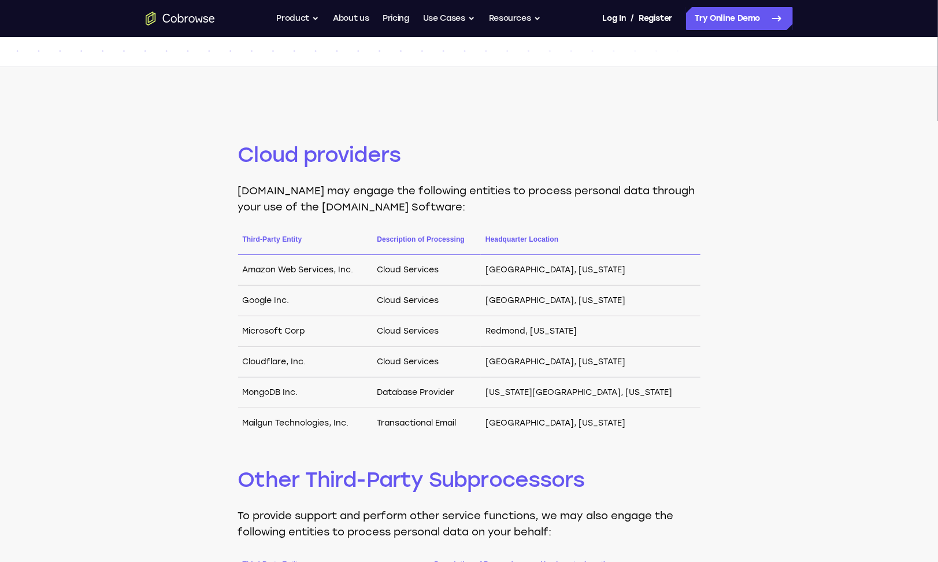
click at [530, 480] on h2 "Other Third-Party Subprocessors" at bounding box center [469, 480] width 462 height 28
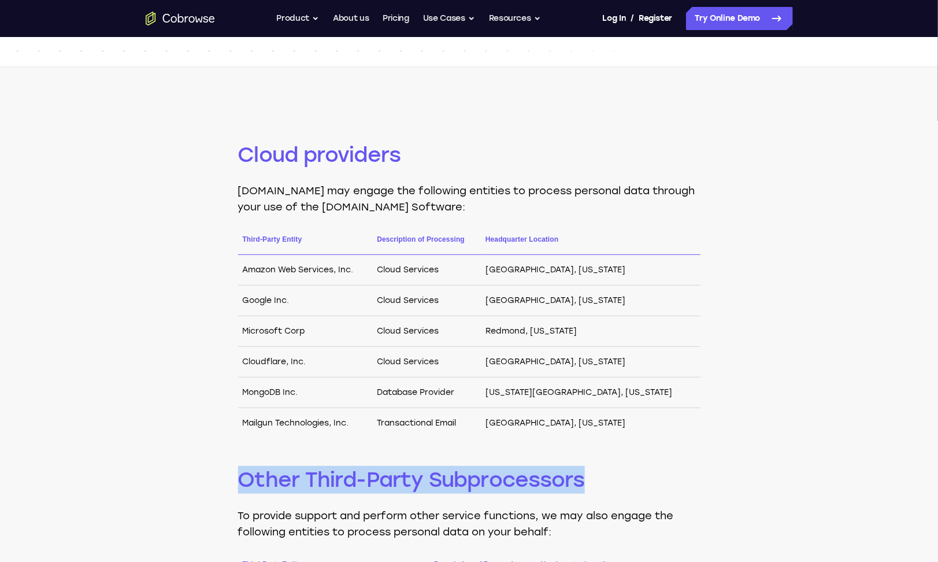
drag, startPoint x: 496, startPoint y: 478, endPoint x: 204, endPoint y: 474, distance: 292.5
click at [204, 474] on div "Cloud providers Cobrowse.io may engage the following entities to process person…" at bounding box center [469, 470] width 938 height 806
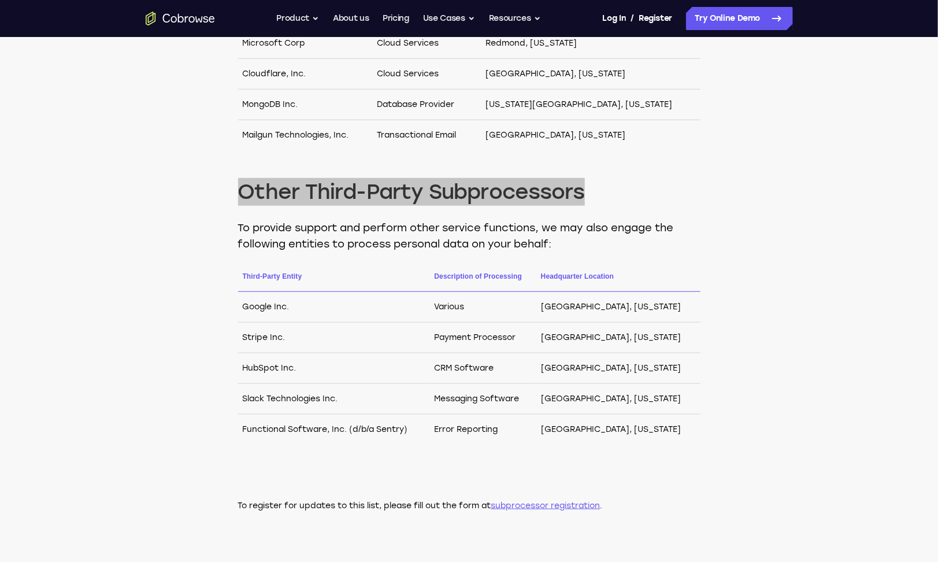
scroll to position [462, 0]
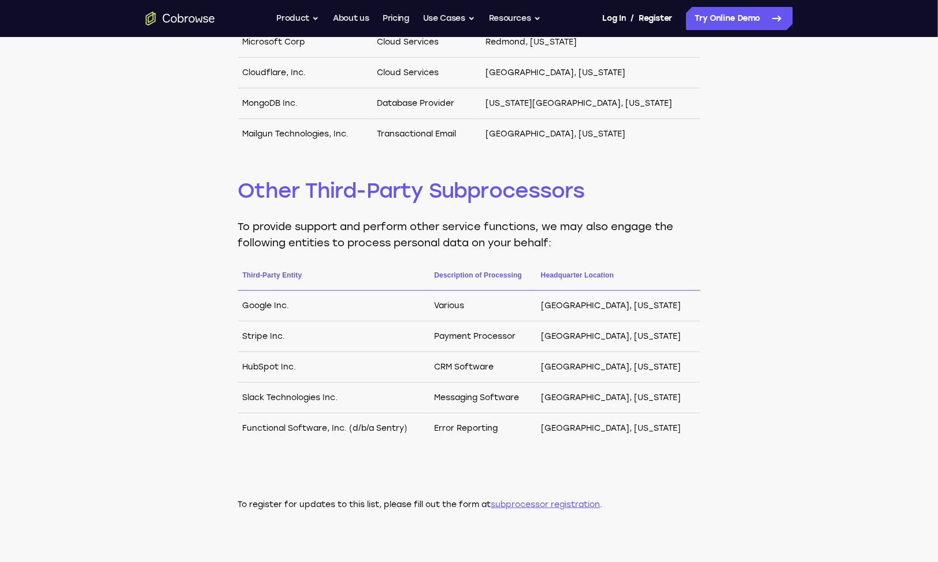
drag, startPoint x: 524, startPoint y: 320, endPoint x: 300, endPoint y: 301, distance: 224.5
click at [522, 321] on td "Payment Processor" at bounding box center [483, 336] width 106 height 31
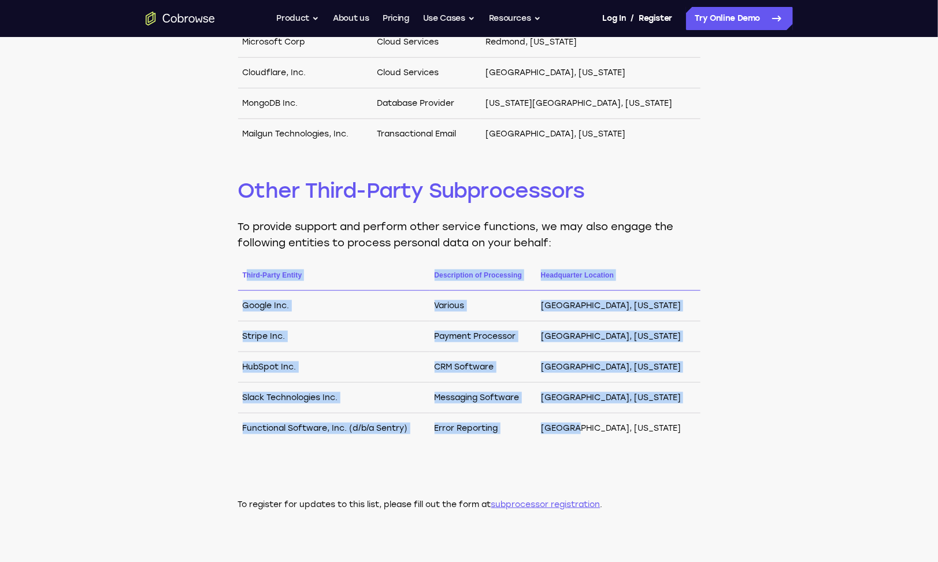
drag, startPoint x: 244, startPoint y: 271, endPoint x: 621, endPoint y: 428, distance: 407.6
click at [621, 428] on table "Third-Party Entity Description of Processing Headquarter Location Google Inc. V…" at bounding box center [469, 356] width 462 height 174
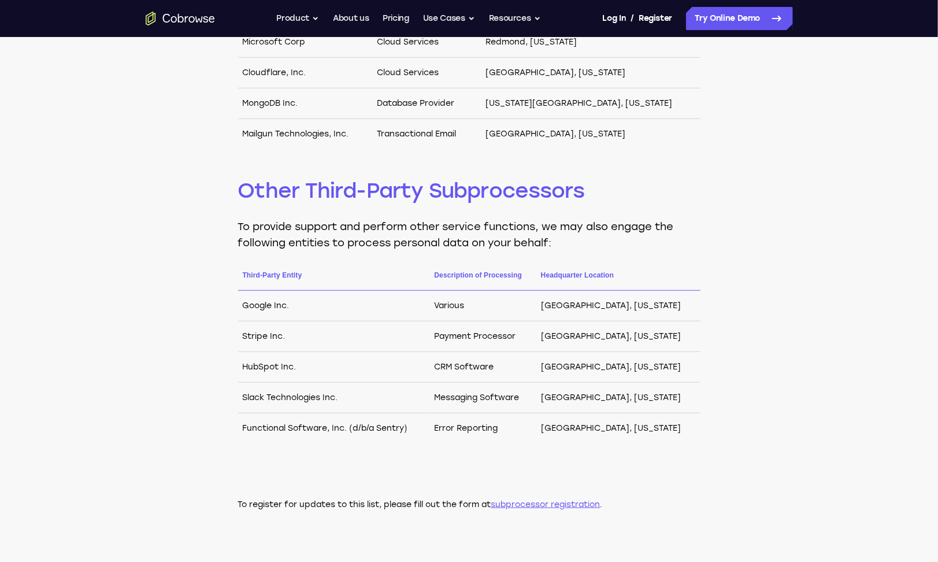
drag, startPoint x: 621, startPoint y: 428, endPoint x: 691, endPoint y: 421, distance: 70.3
click at [700, 421] on div "Cloud providers Cobrowse.io may engage the following entities to process person…" at bounding box center [469, 181] width 938 height 806
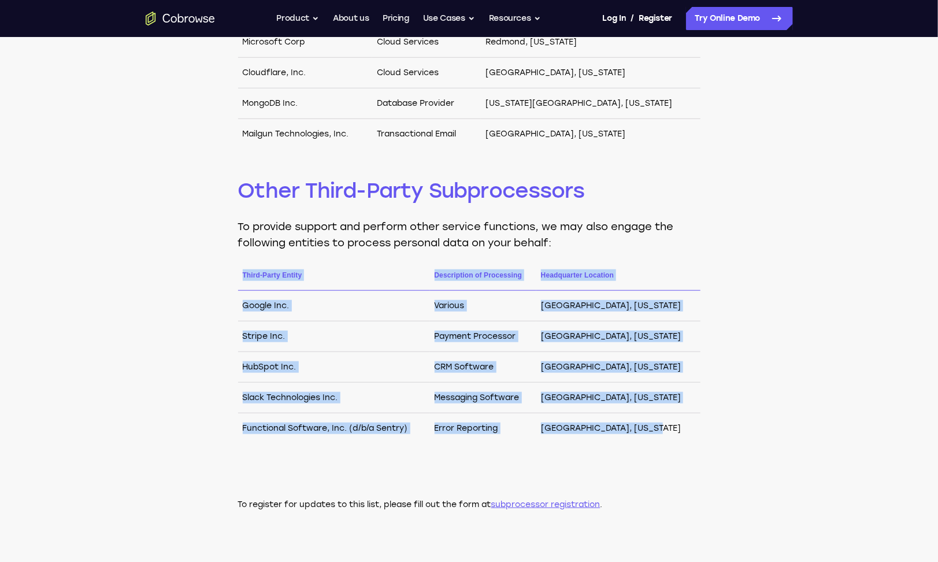
drag, startPoint x: 667, startPoint y: 424, endPoint x: 231, endPoint y: 262, distance: 464.9
click at [231, 262] on div "Cloud providers Cobrowse.io may engage the following entities to process person…" at bounding box center [469, 181] width 938 height 806
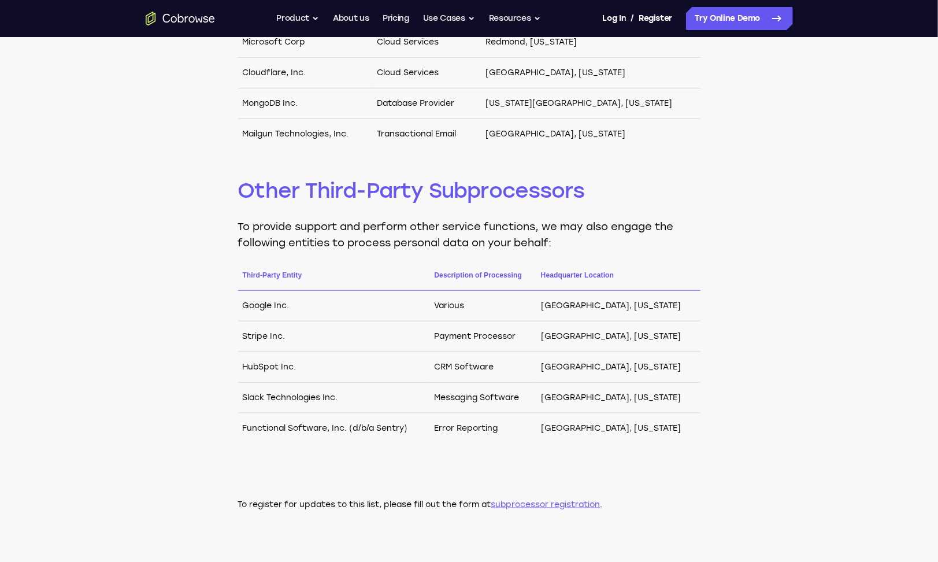
click at [726, 225] on div "Cloud providers Cobrowse.io may engage the following entities to process person…" at bounding box center [469, 181] width 938 height 806
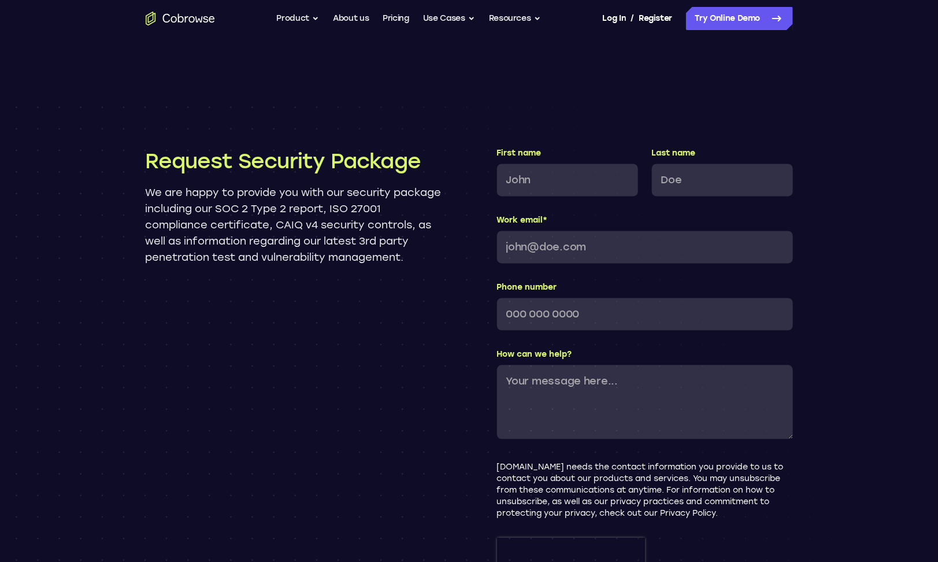
scroll to position [1098, 0]
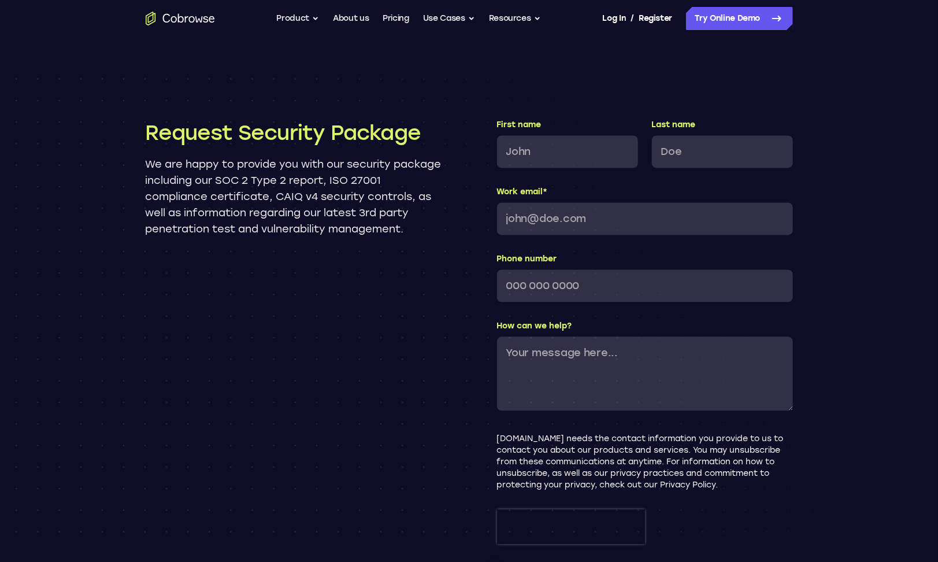
click at [232, 161] on p "We are happy to provide you with our security package including our SOC 2 Type …" at bounding box center [294, 196] width 296 height 81
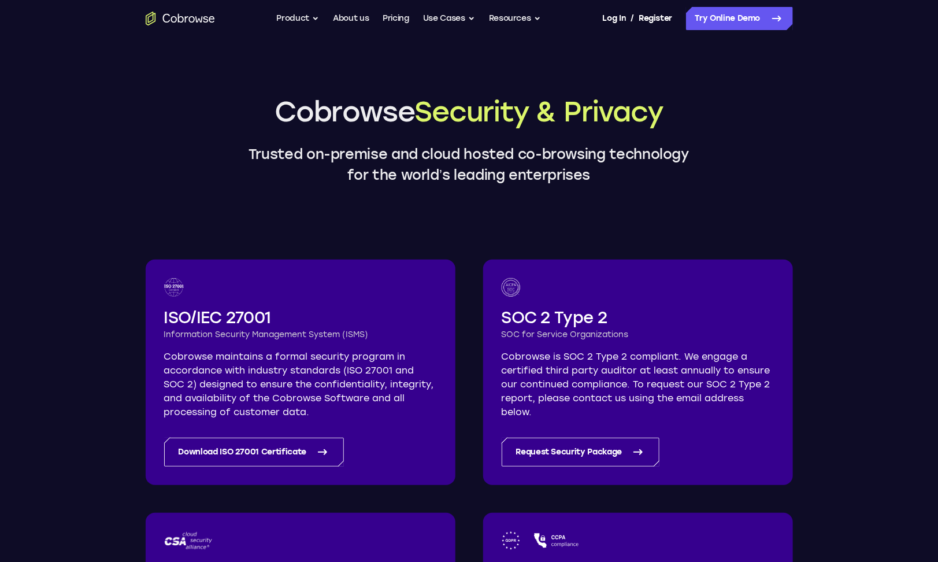
scroll to position [0, 0]
